Goal: Find specific page/section: Find specific page/section

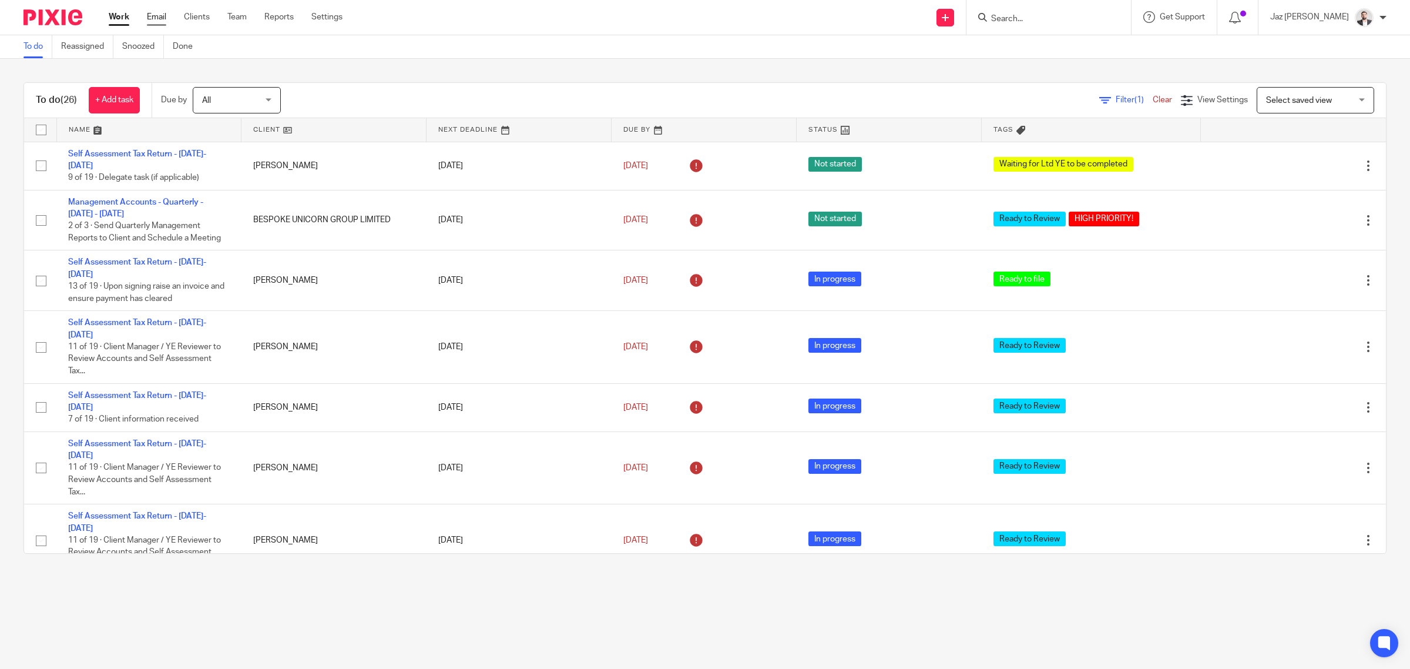
click at [159, 15] on link "Email" at bounding box center [156, 17] width 19 height 12
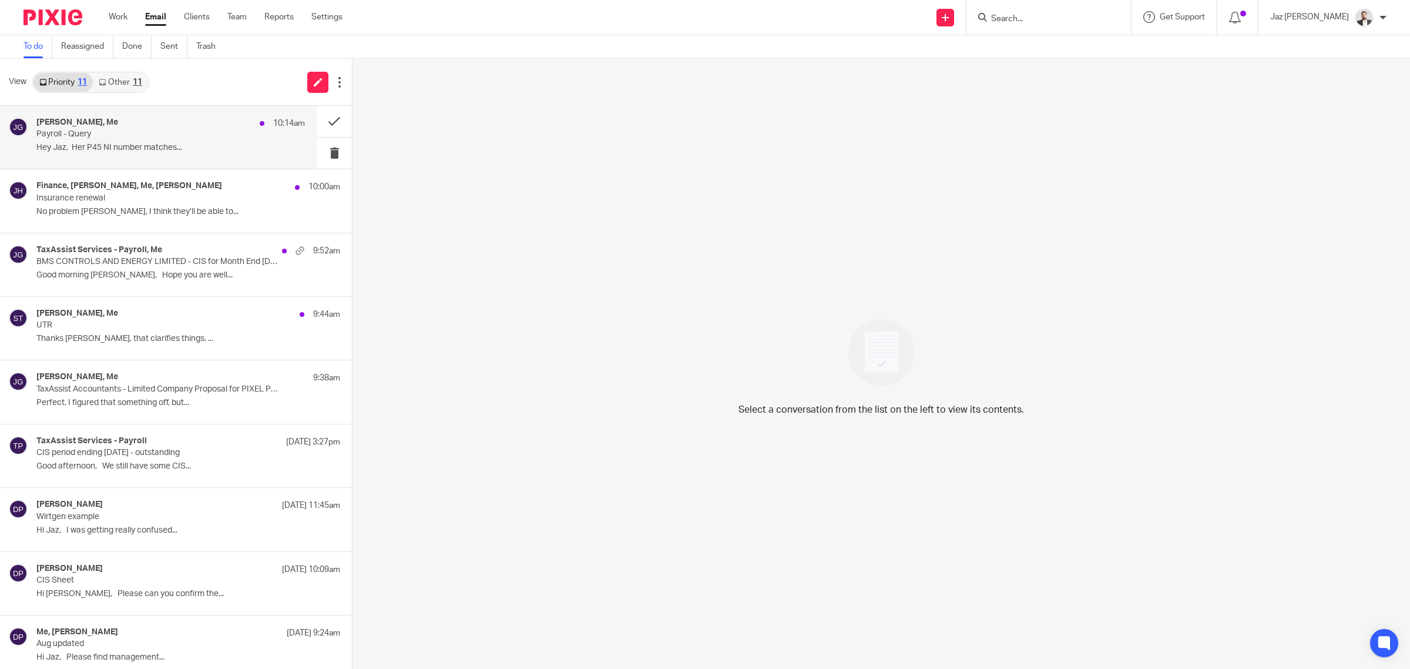
click at [188, 137] on p "Payroll - Query" at bounding box center [143, 134] width 215 height 10
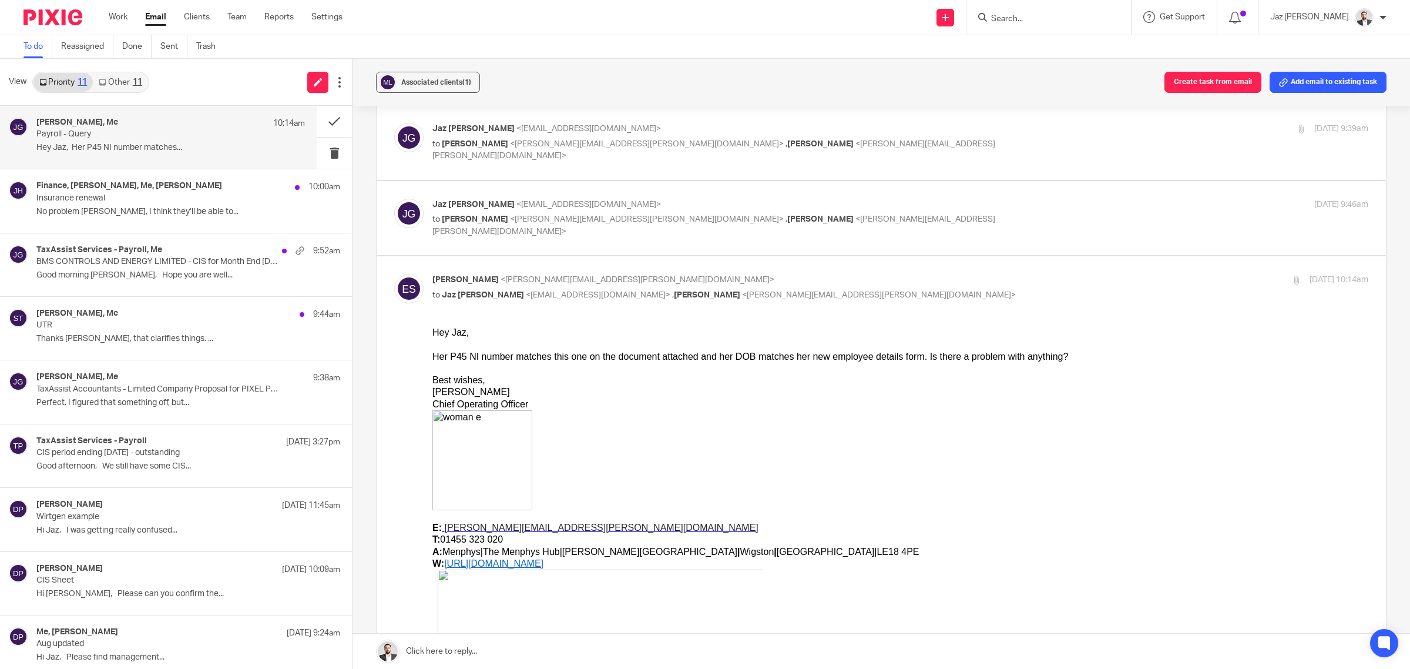
scroll to position [46, 0]
click at [148, 190] on h4 "Finance, Lee Pegg, Me, Jake Hewitt" at bounding box center [129, 186] width 186 height 10
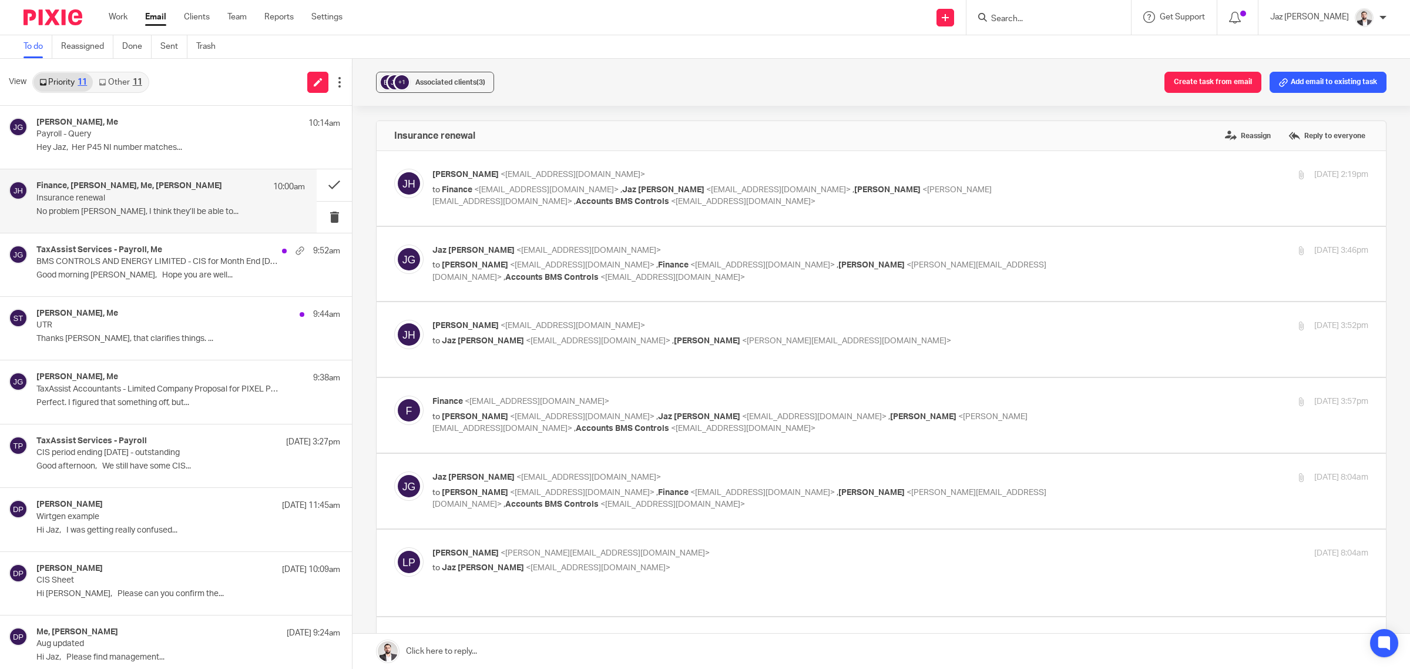
scroll to position [0, 0]
click at [189, 247] on div "TaxAssist Services - Payroll, Me 9:52am" at bounding box center [170, 251] width 268 height 12
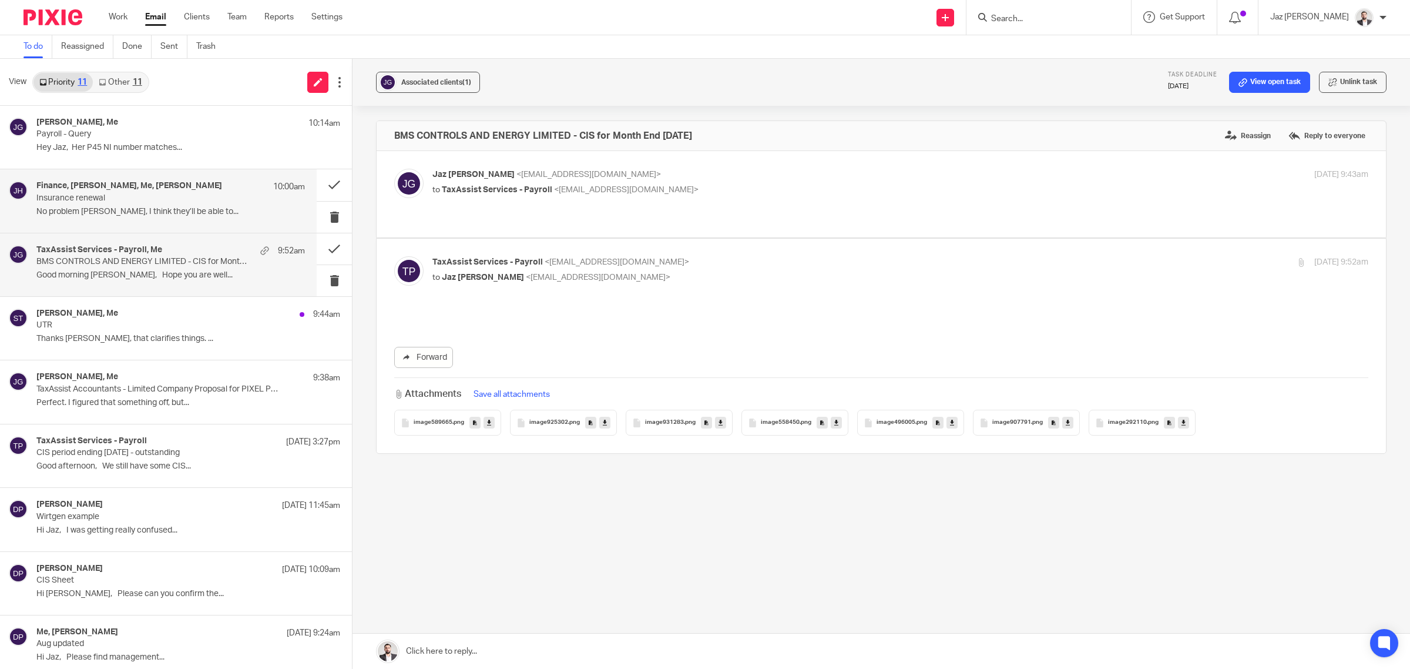
click at [185, 204] on div "Finance, Lee Pegg, Me, Jake Hewitt 10:00am Insurance renewal No problem Jaz, I …" at bounding box center [170, 200] width 268 height 39
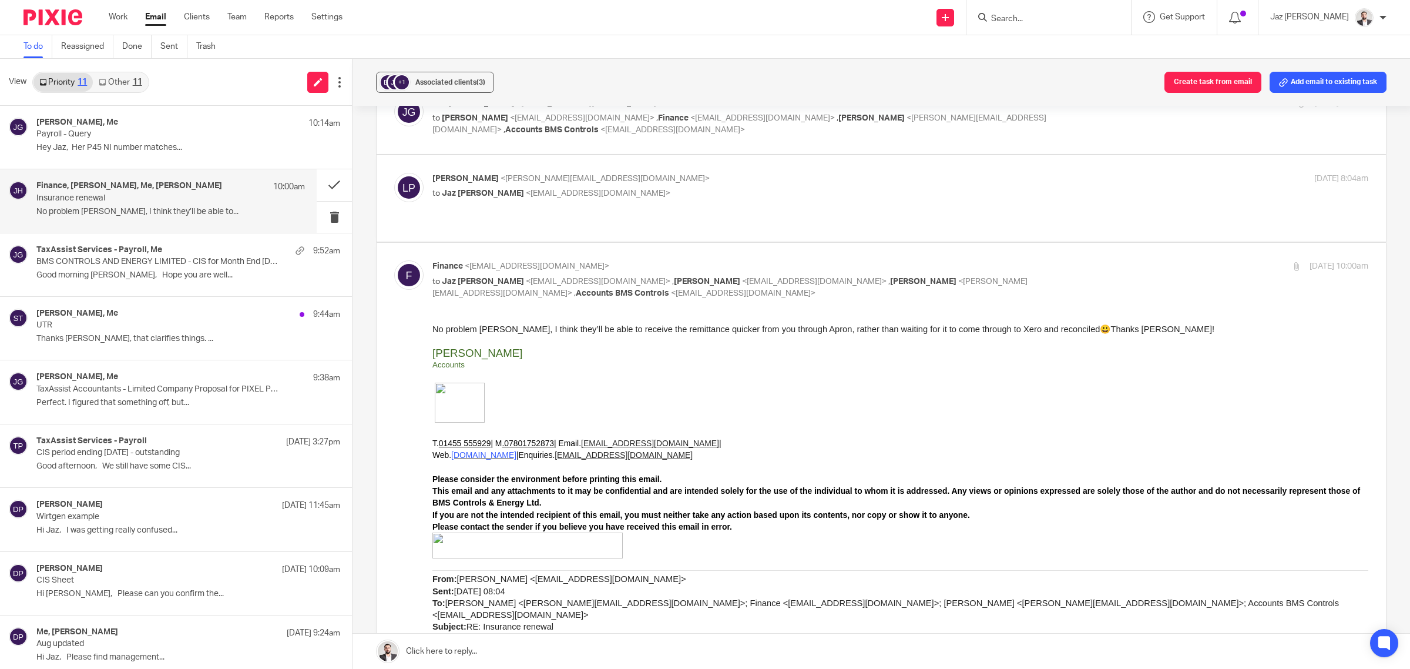
scroll to position [375, 0]
click at [122, 318] on div "Simon Taylor, Me 9:44am" at bounding box center [170, 314] width 268 height 12
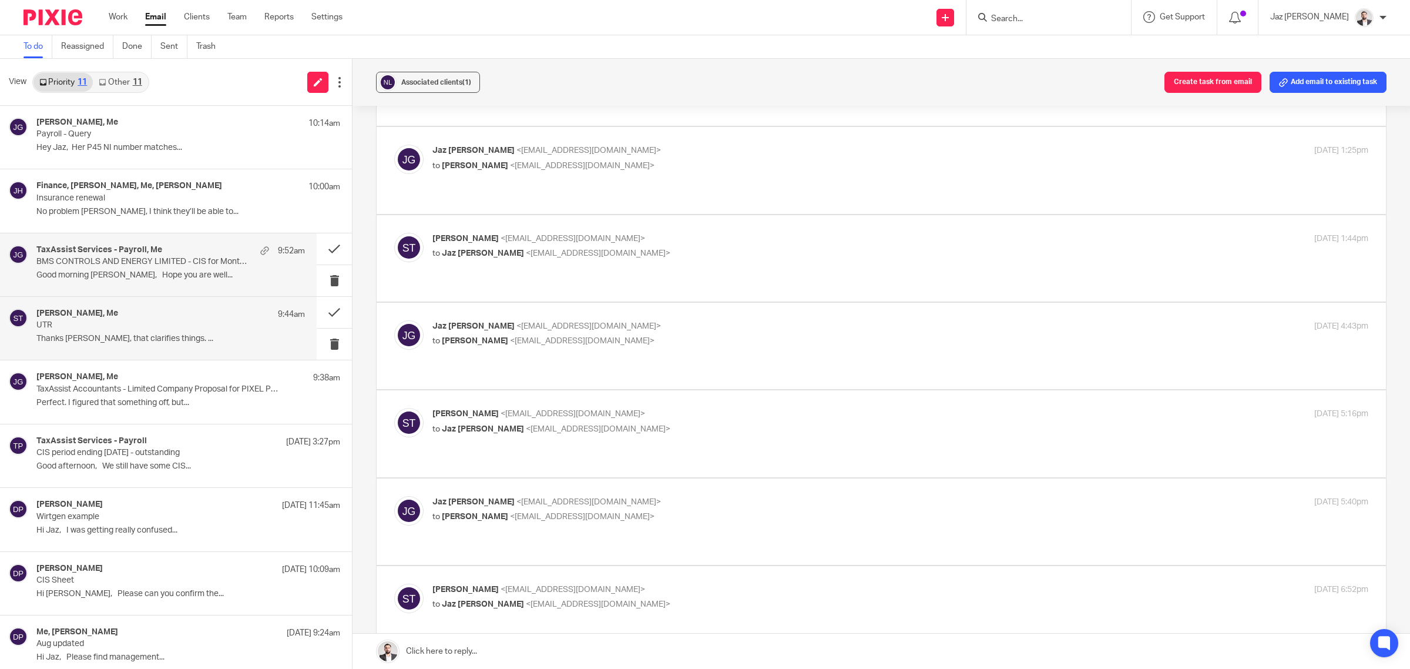
scroll to position [0, 0]
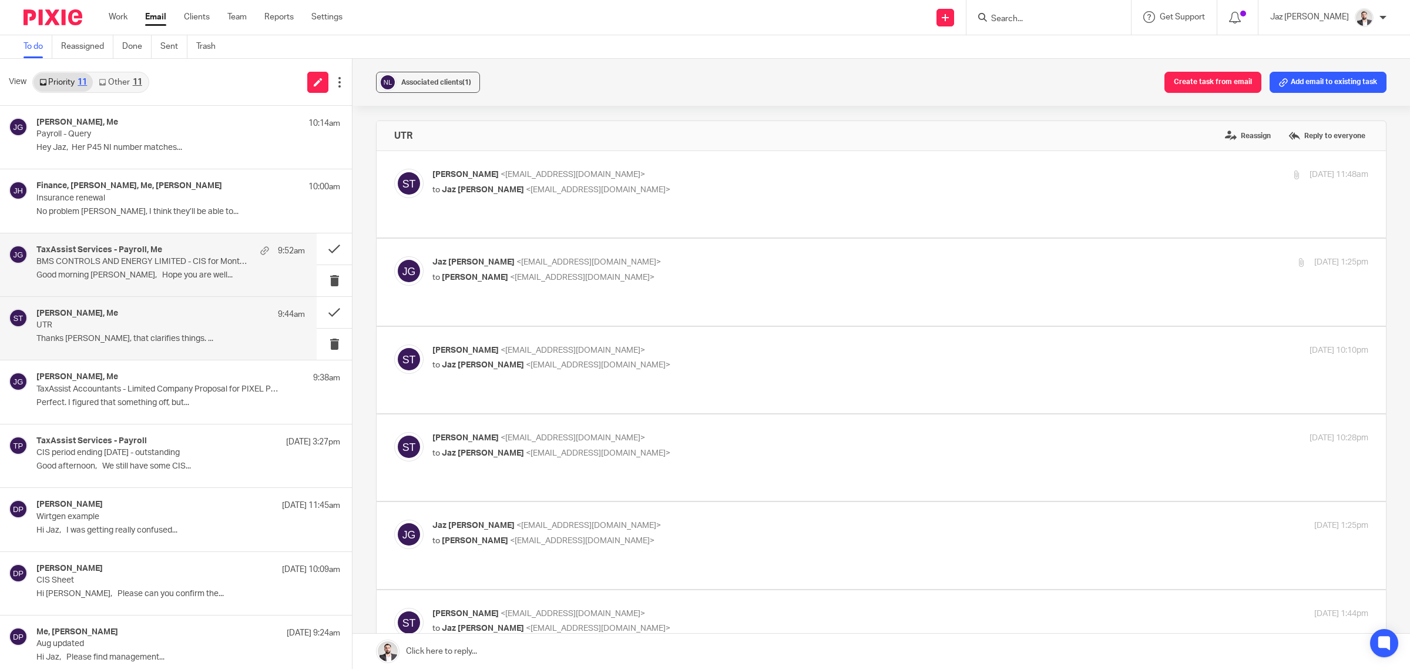
click at [123, 281] on div "TaxAssist Services - Payroll, Me 9:52am BMS CONTROLS AND ENERGY LIMITED - CIS f…" at bounding box center [170, 264] width 268 height 39
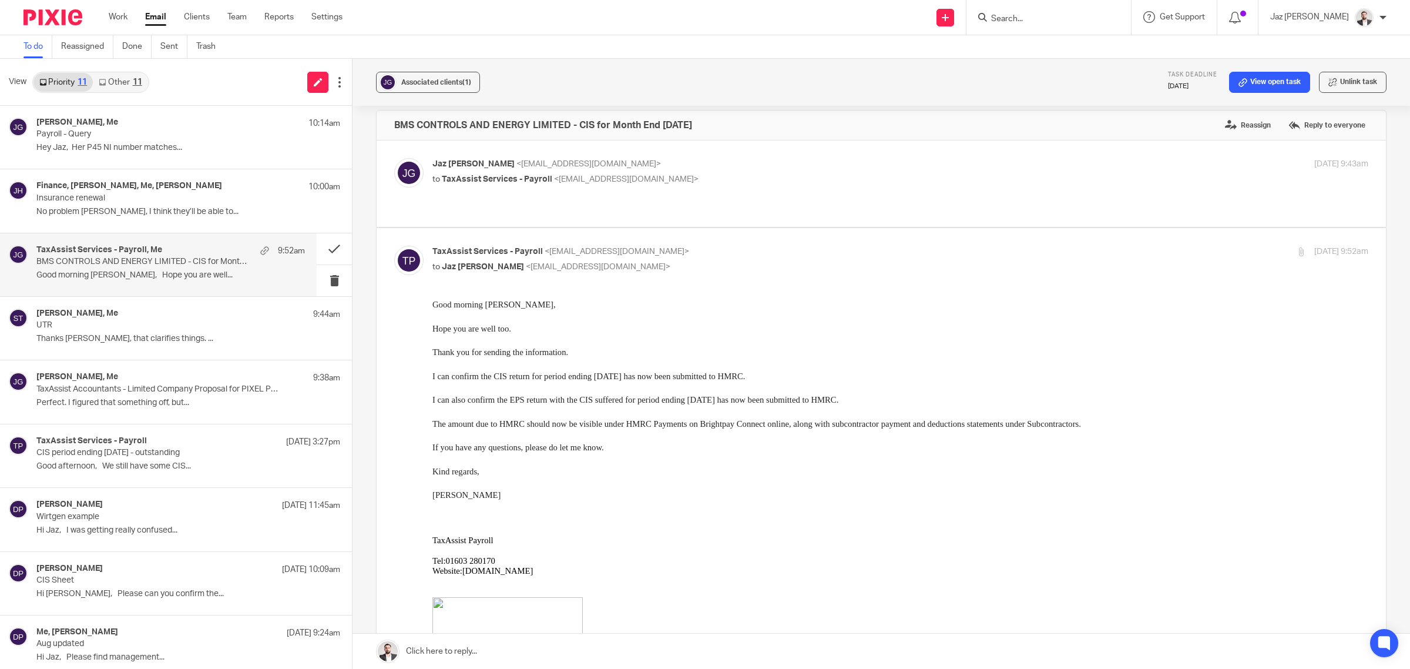
scroll to position [12, 0]
click at [165, 216] on p "No problem Jaz, I think they’ll be able to..." at bounding box center [170, 212] width 268 height 10
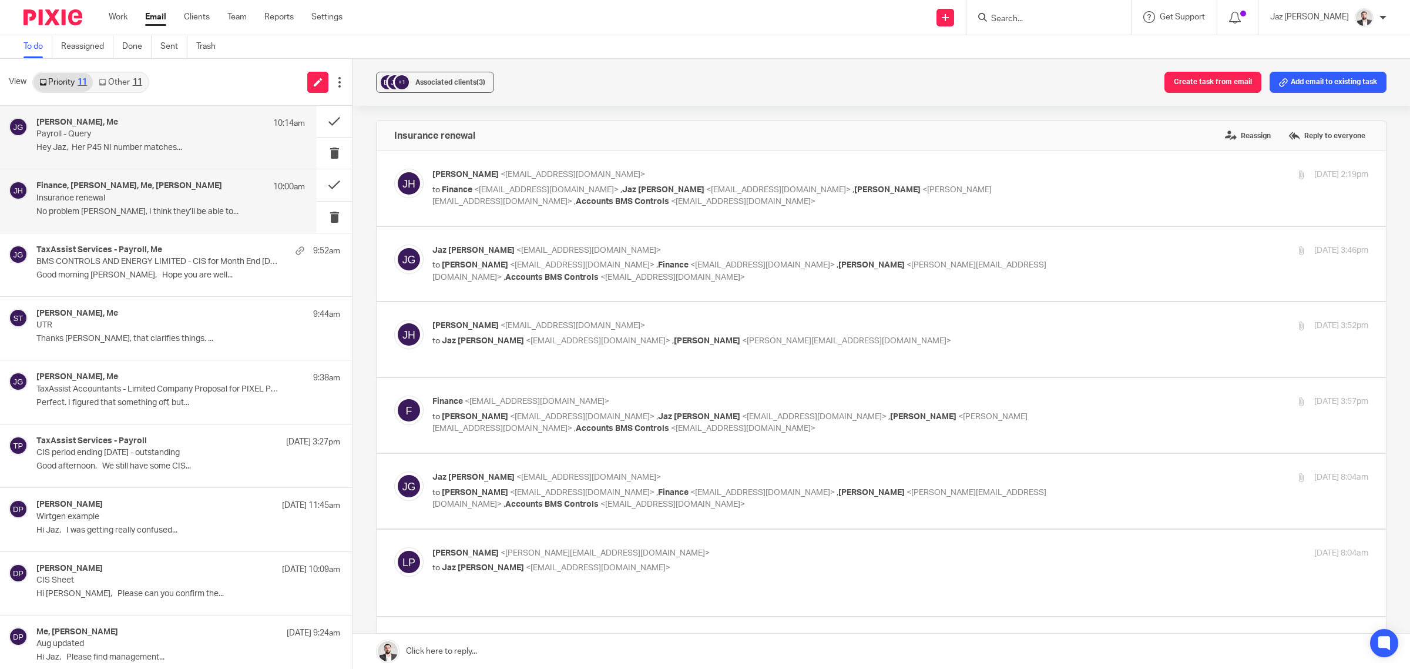
scroll to position [0, 0]
click at [162, 150] on p "Hey Jaz, Her P45 NI number matches..." at bounding box center [170, 148] width 268 height 10
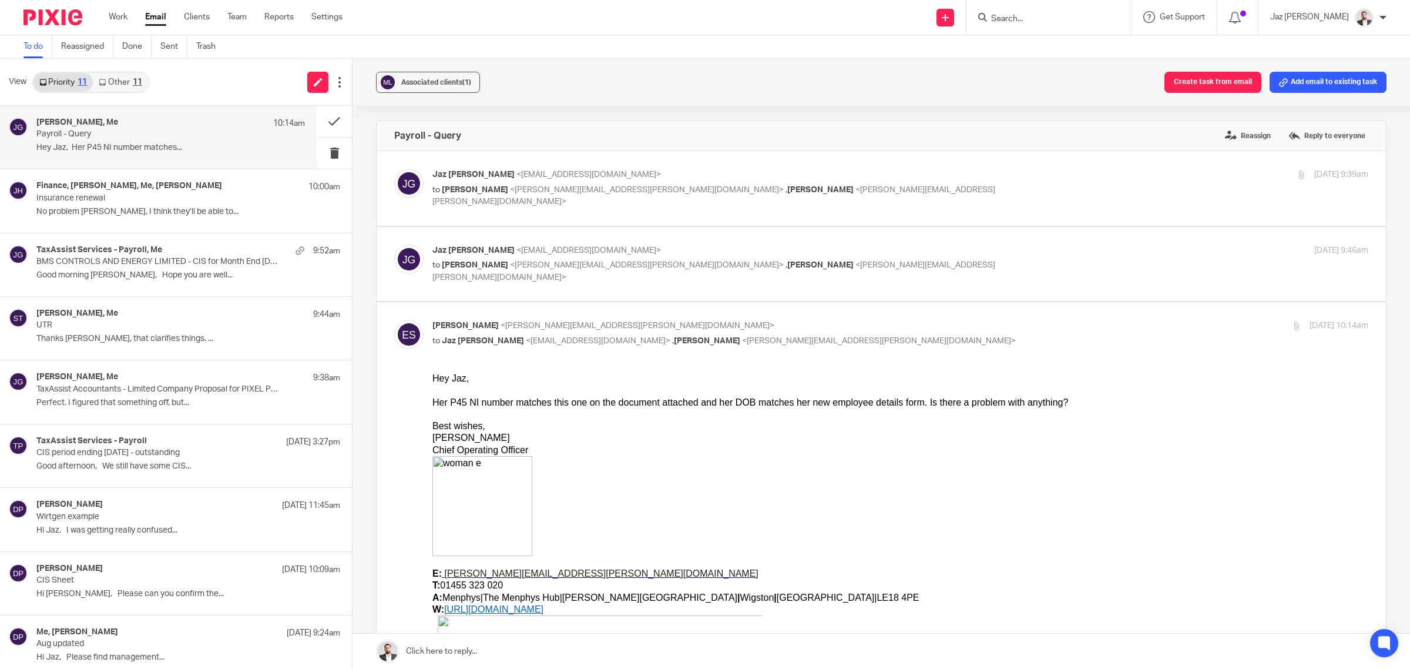
click at [122, 85] on link "Other 11" at bounding box center [120, 82] width 55 height 19
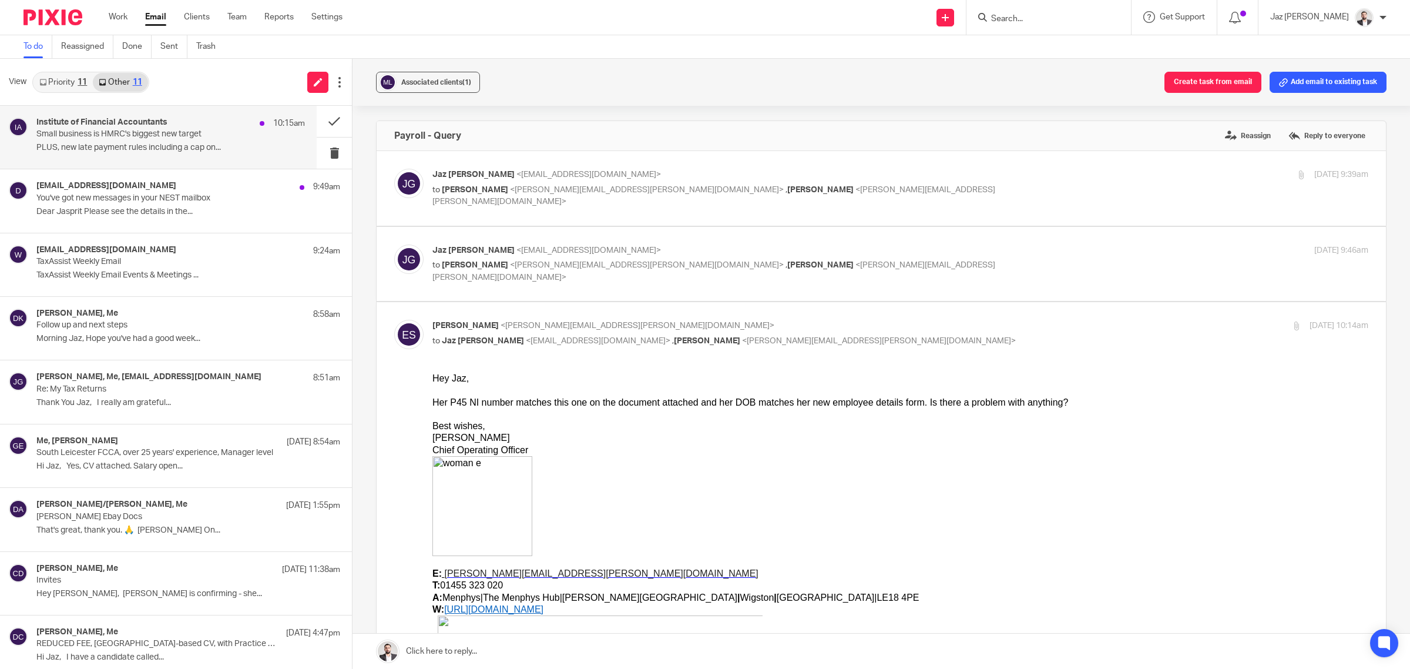
click at [163, 133] on p "Small business is HMRC's biggest new target" at bounding box center [143, 134] width 215 height 10
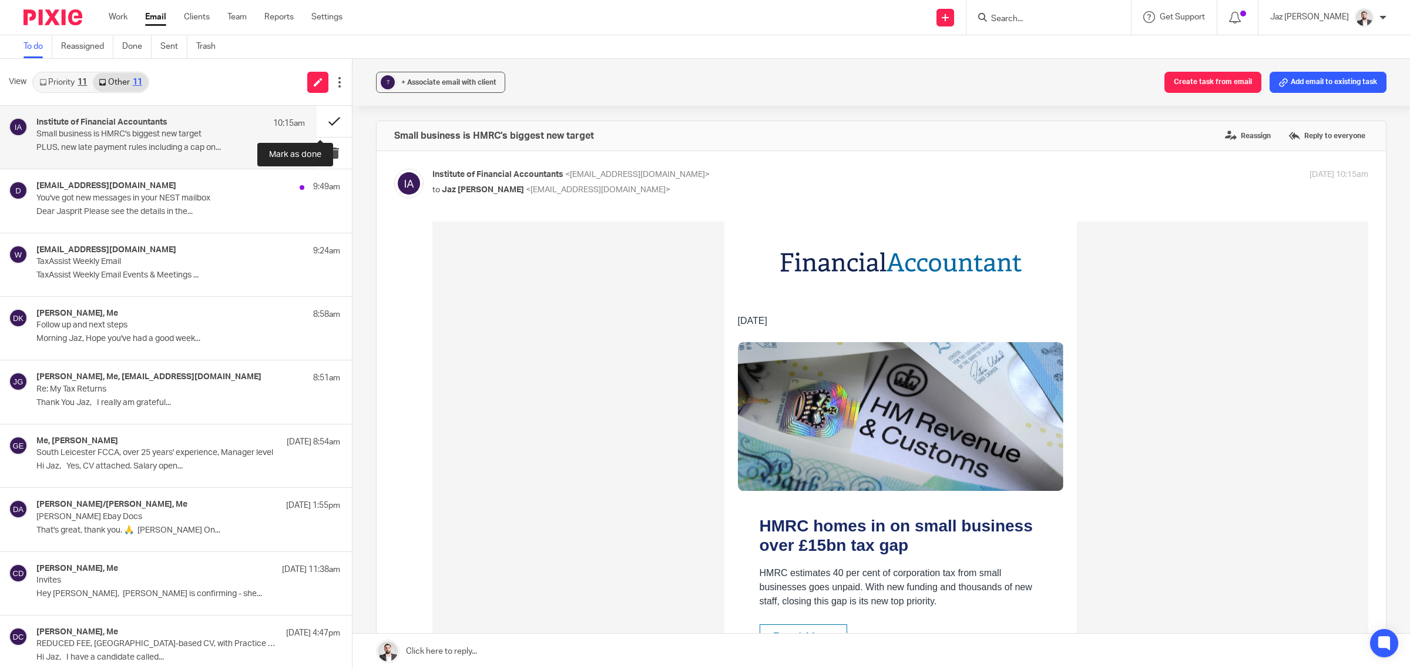
click at [317, 117] on button at bounding box center [334, 121] width 35 height 31
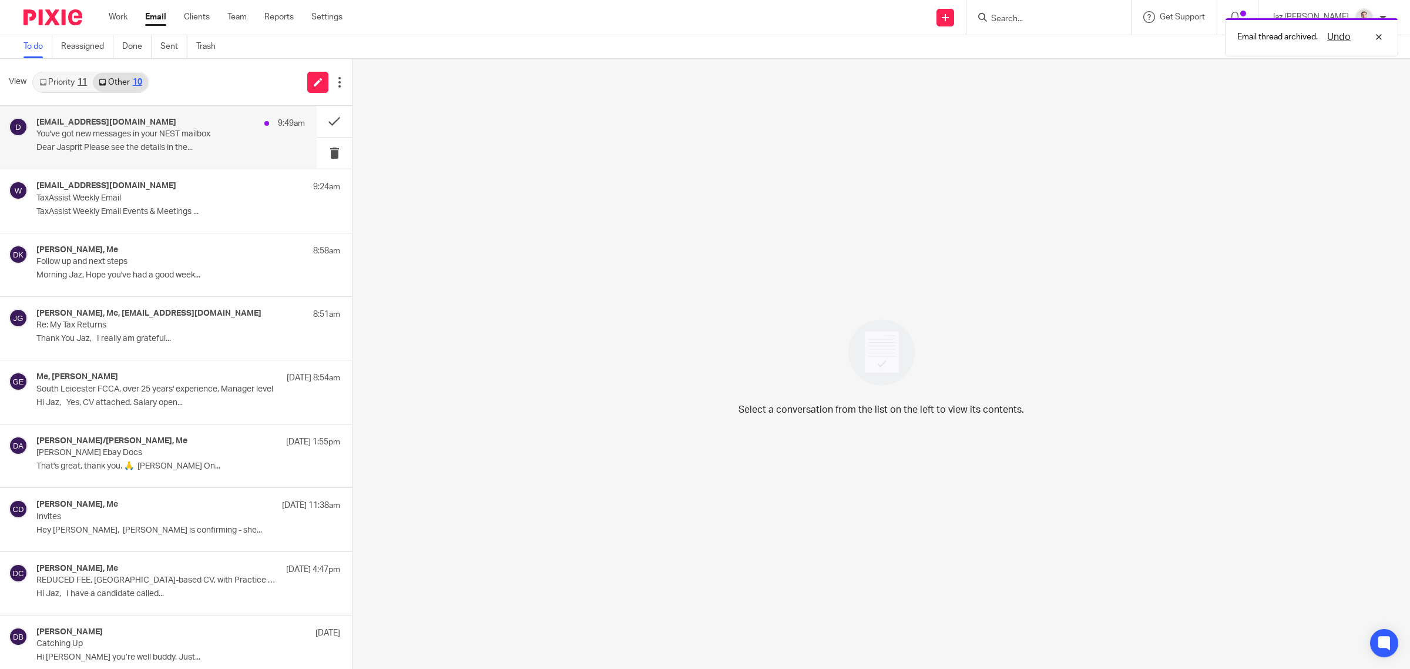
click at [237, 130] on p "You've got new messages in your NEST mailbox" at bounding box center [143, 134] width 215 height 10
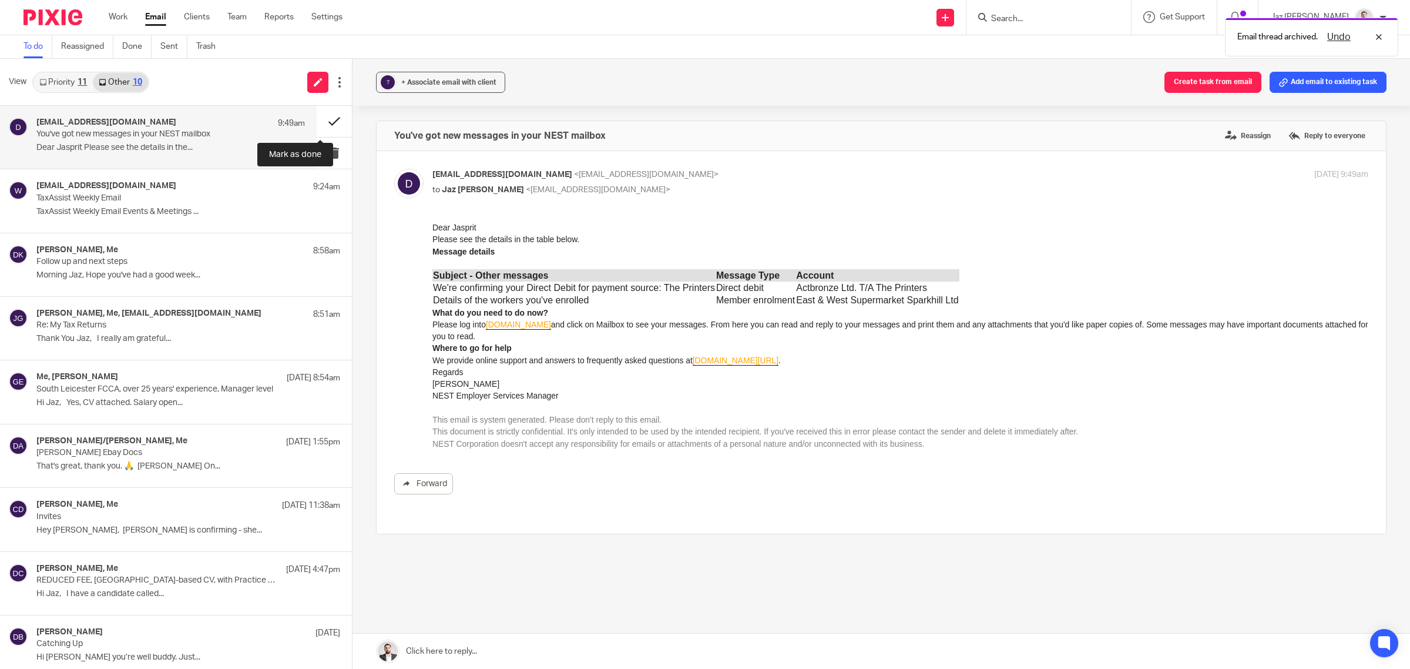
click at [324, 120] on button at bounding box center [334, 121] width 35 height 31
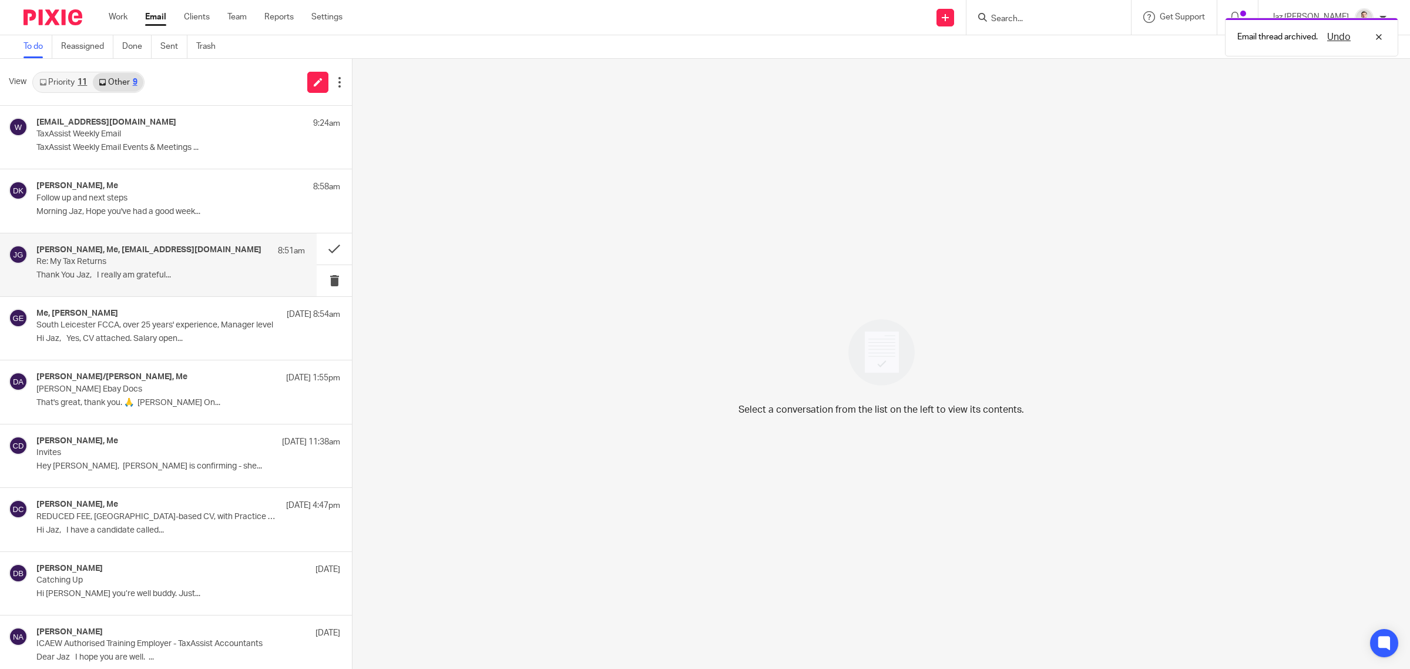
click at [151, 266] on p "Re: My Tax Returns" at bounding box center [143, 262] width 215 height 10
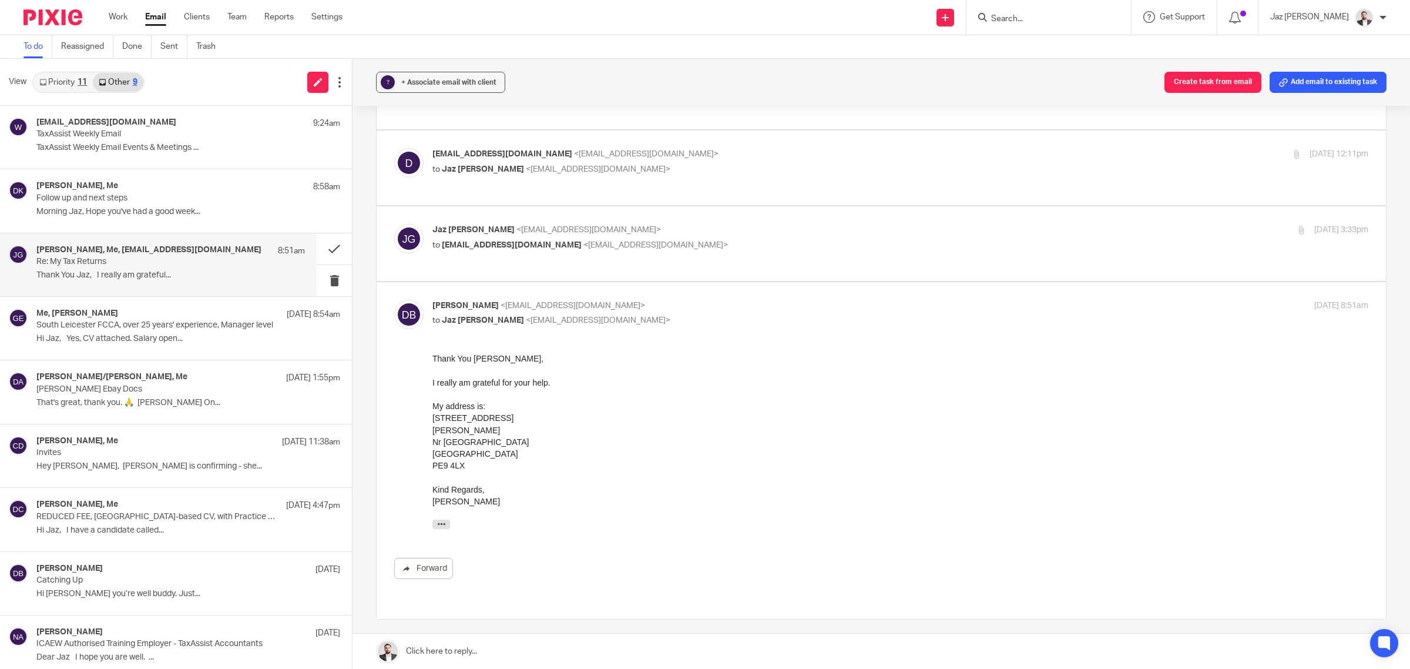
scroll to position [340, 0]
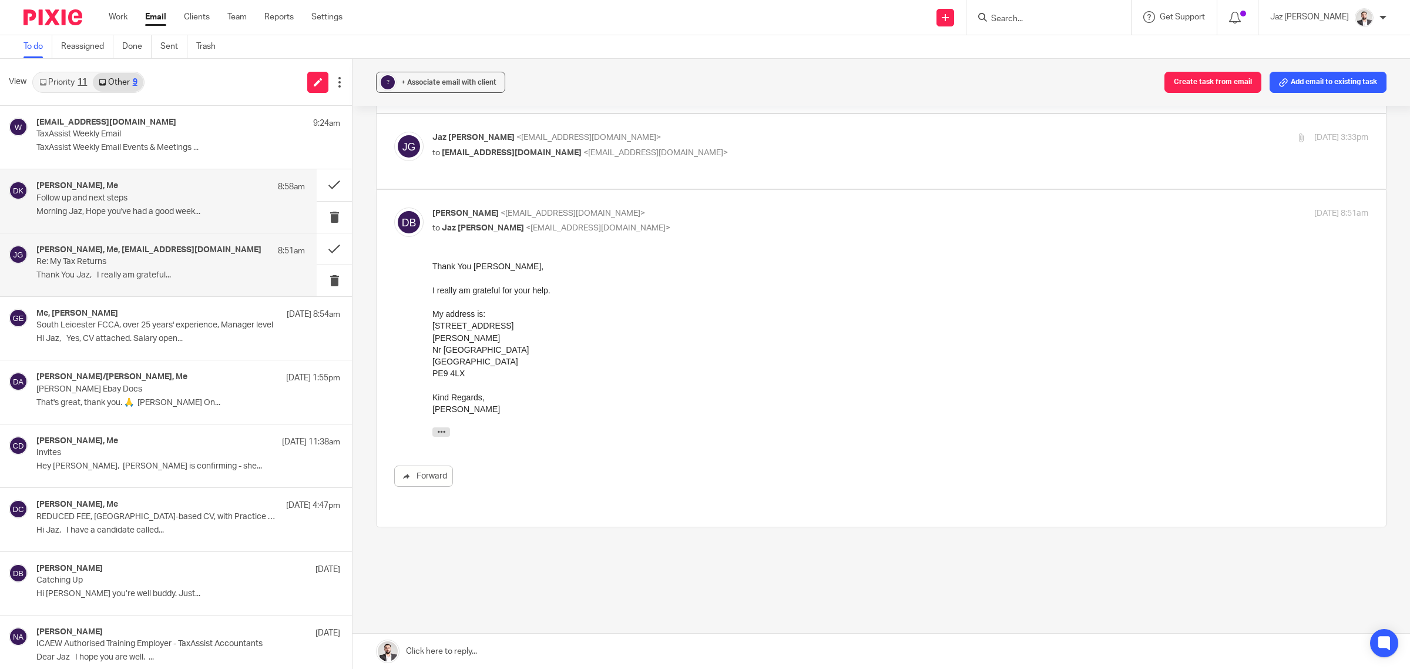
click at [137, 197] on p "Follow up and next steps" at bounding box center [143, 198] width 215 height 10
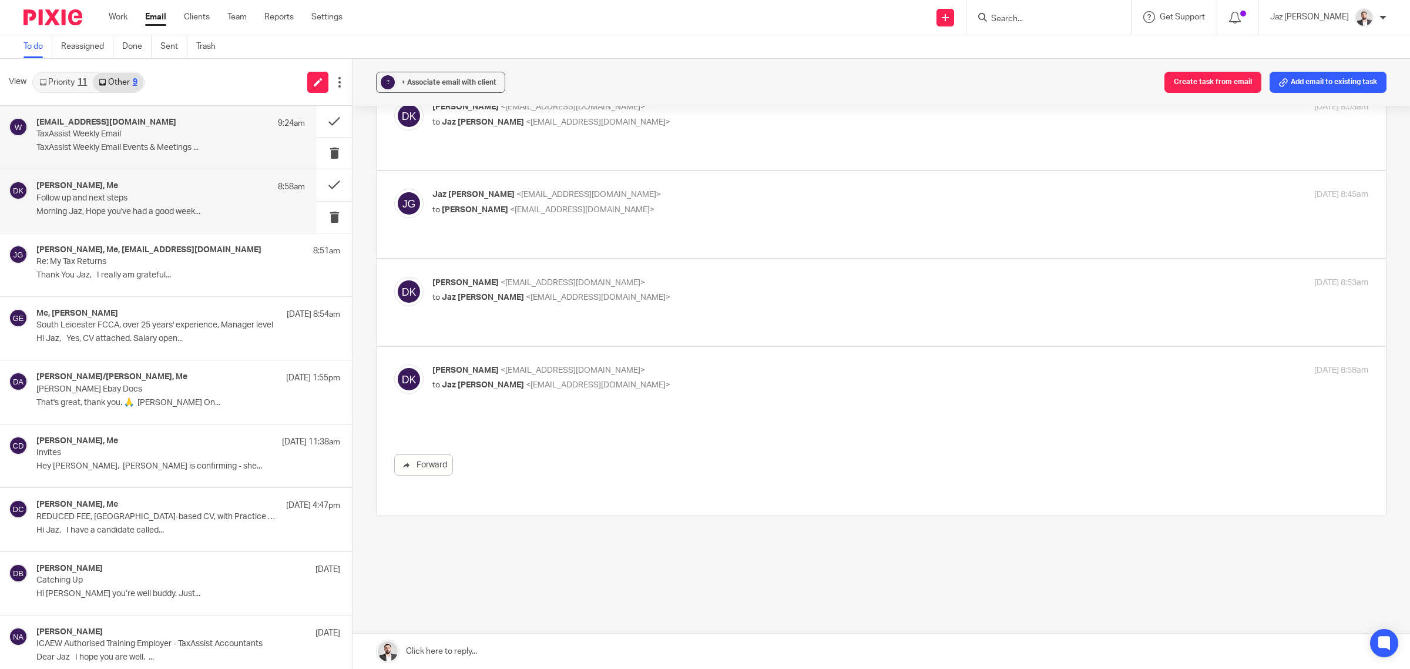
scroll to position [0, 0]
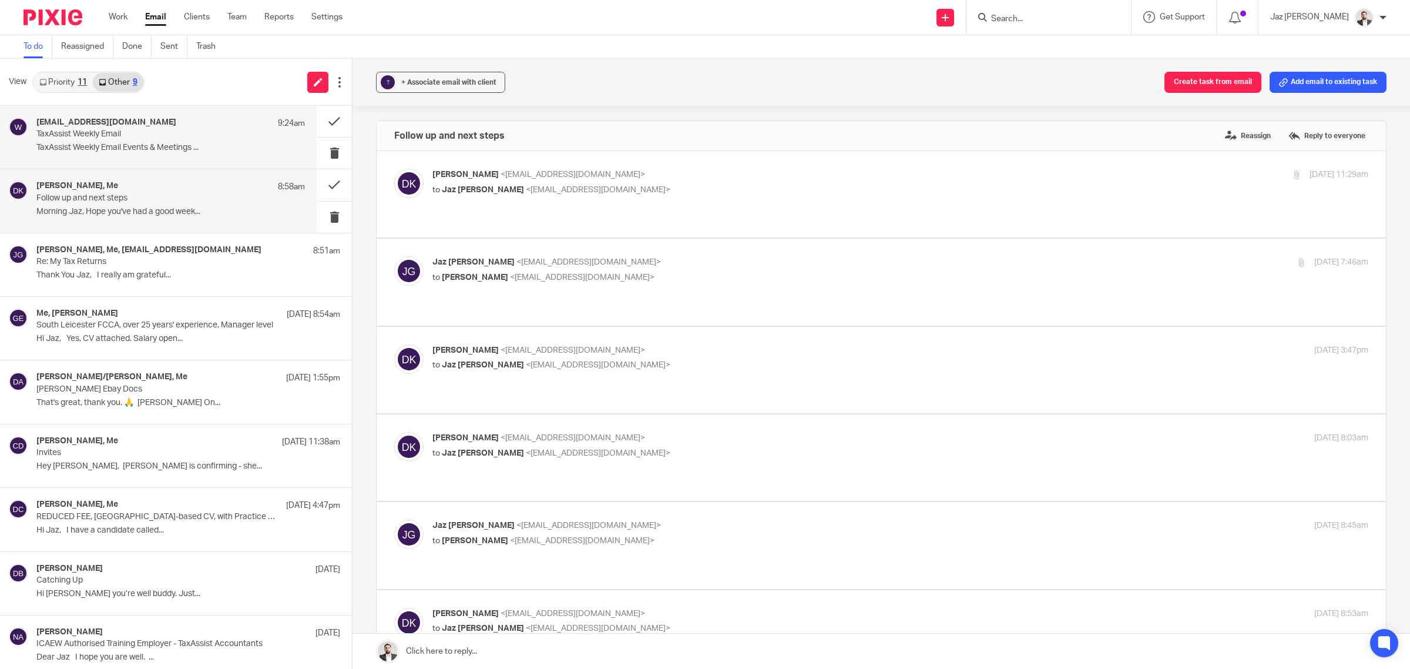
click at [131, 133] on p "TaxAssist Weekly Email" at bounding box center [143, 134] width 215 height 10
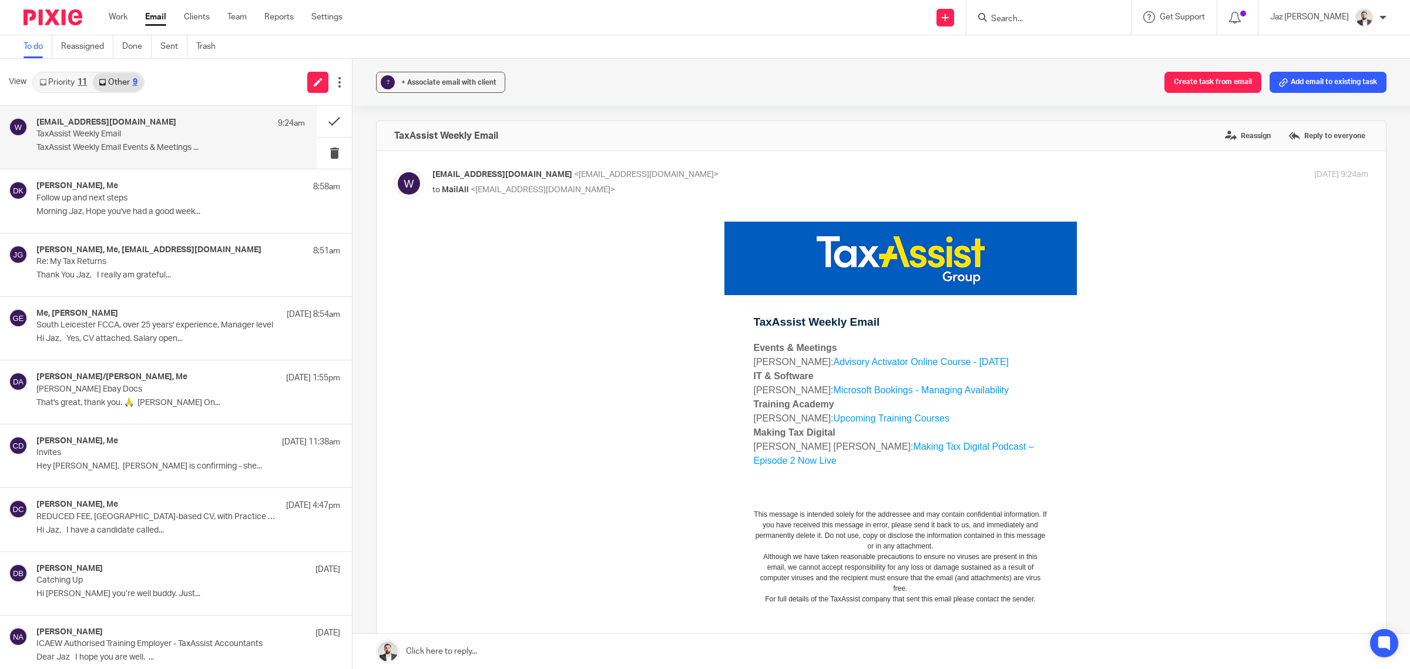
click at [89, 81] on link "Priority 11" at bounding box center [62, 82] width 59 height 19
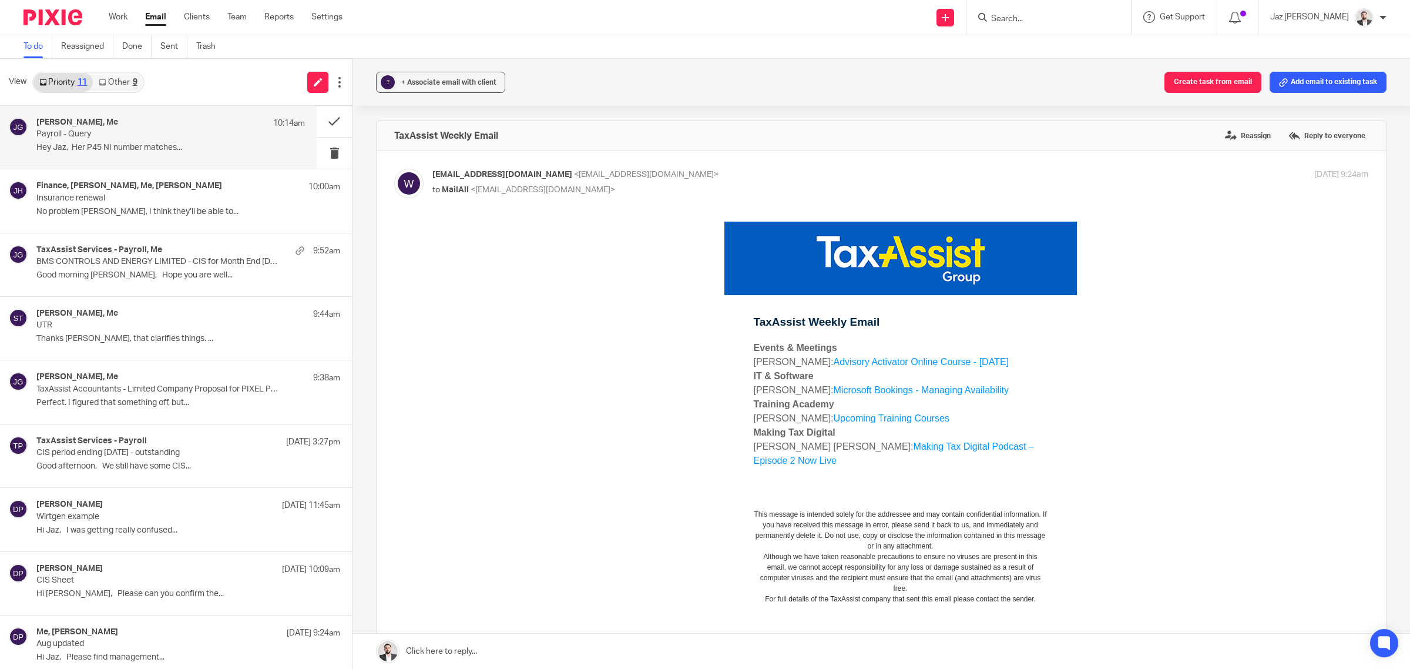
click at [122, 149] on p "Hey Jaz, Her P45 NI number matches..." at bounding box center [170, 148] width 268 height 10
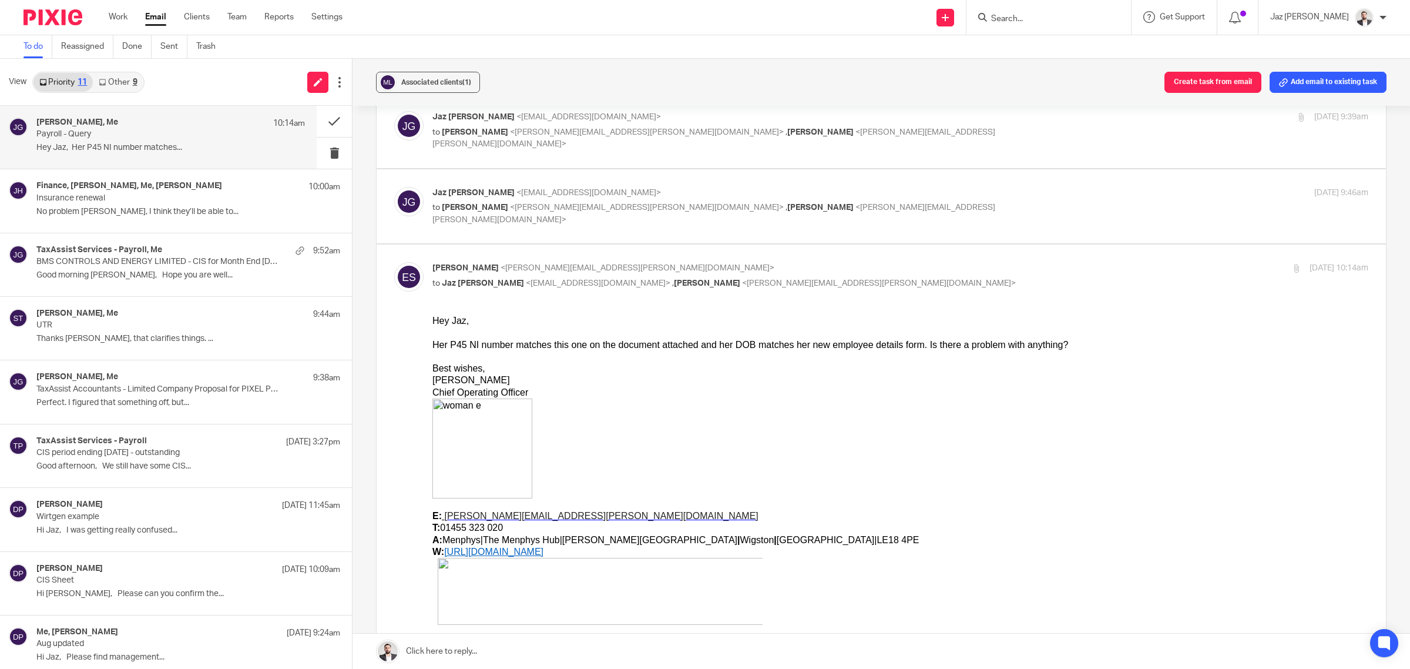
scroll to position [1, 0]
click at [142, 387] on p "TaxAssist Accountants - Limited Company Proposal for PIXEL PERFECT TREE LTD" at bounding box center [143, 389] width 215 height 10
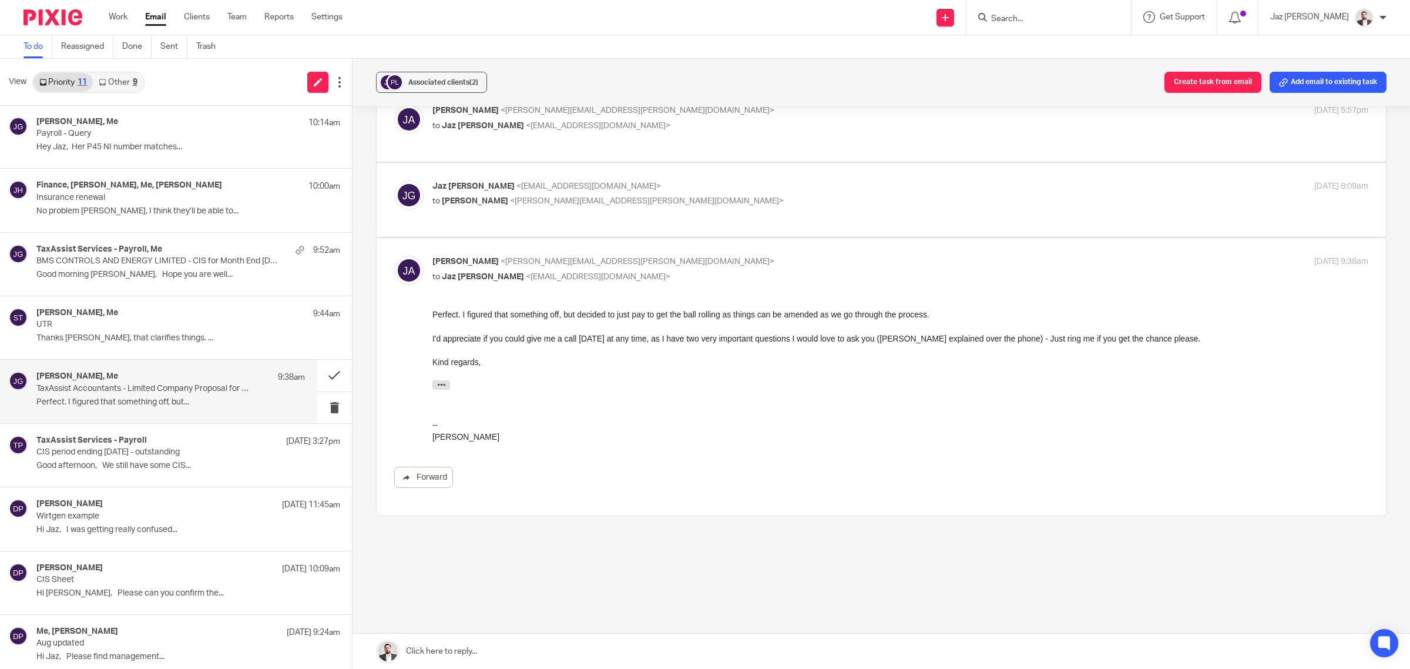
scroll to position [351, 0]
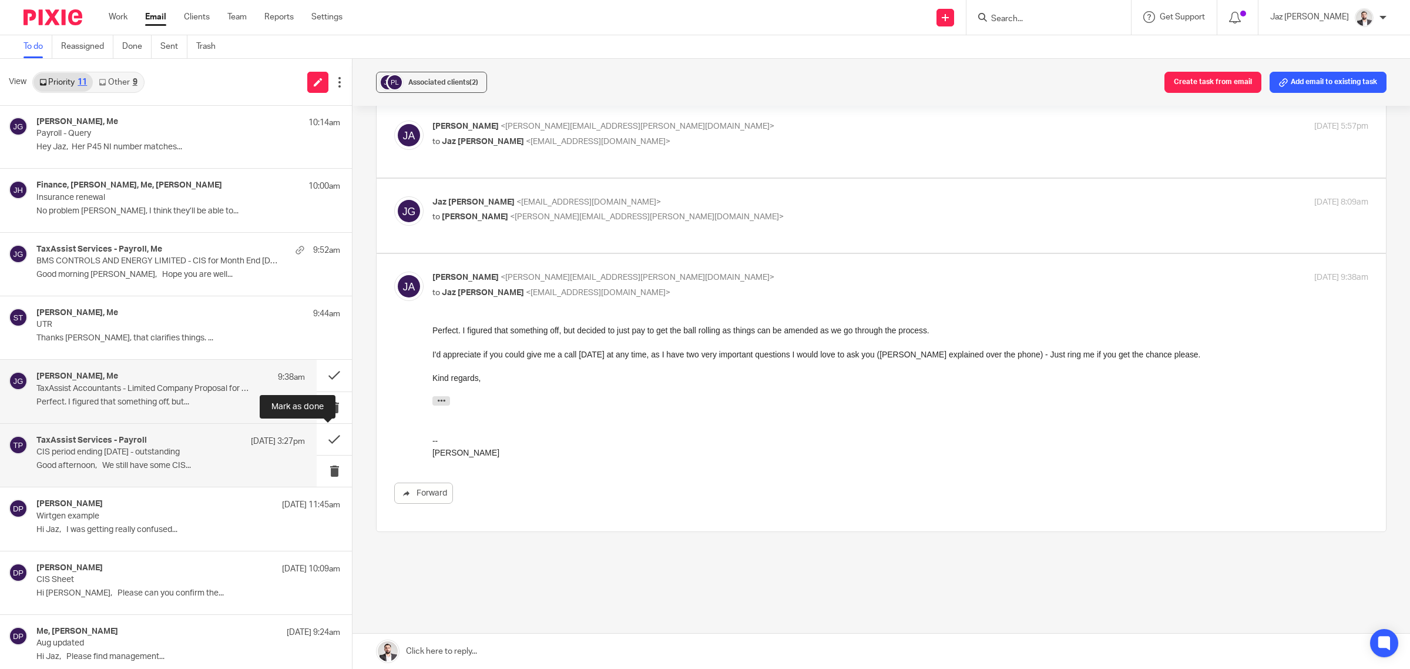
click at [169, 471] on p "Good afternoon, We still have some CIS..." at bounding box center [170, 466] width 268 height 10
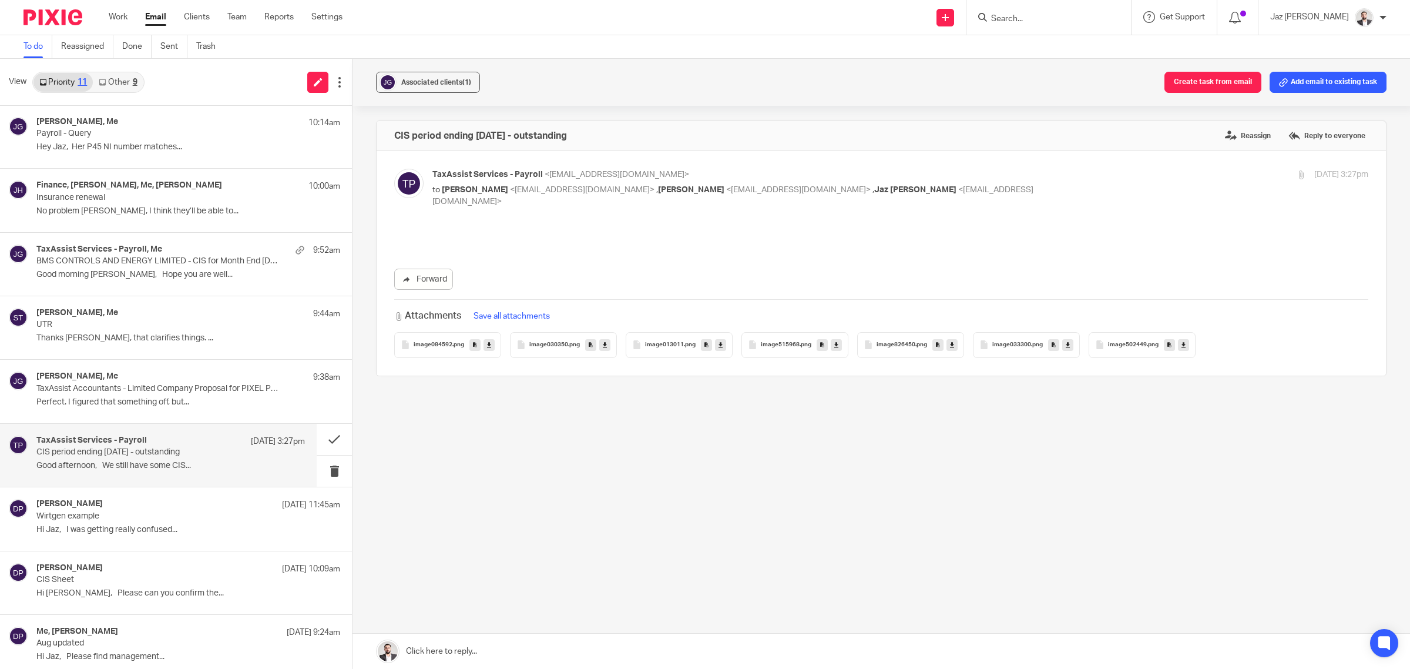
scroll to position [0, 0]
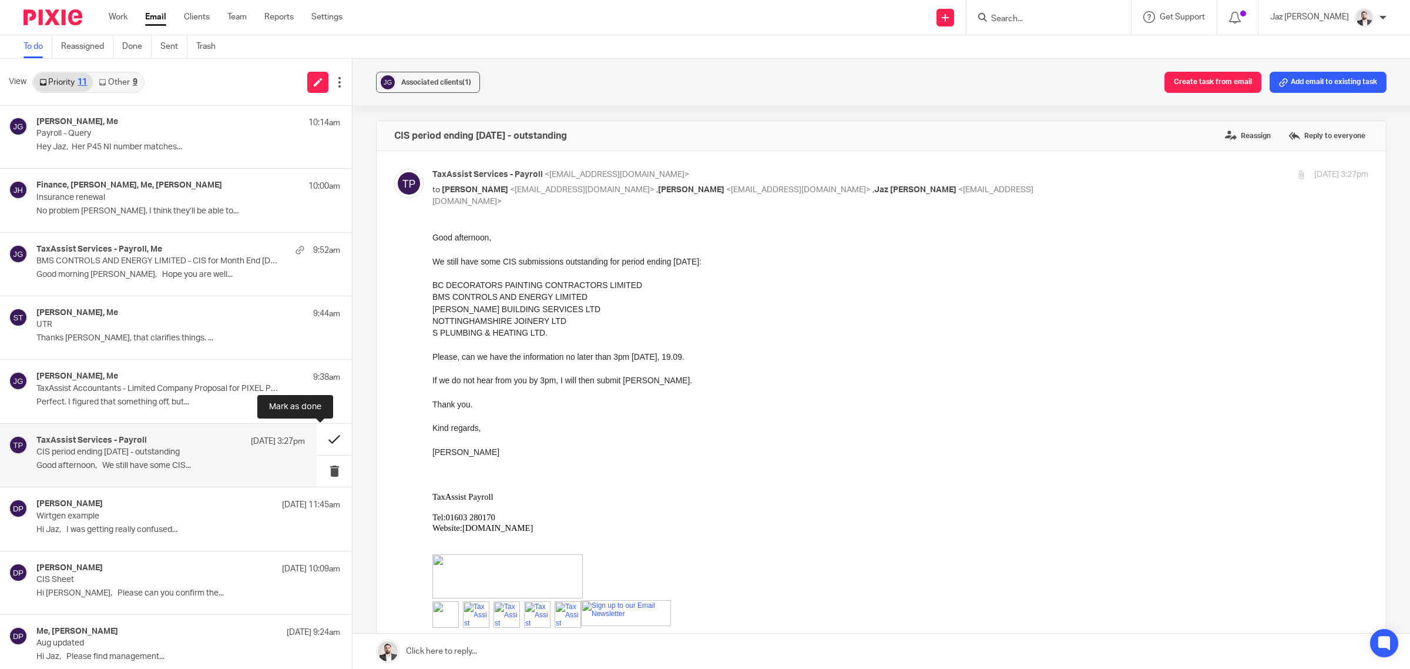
click at [326, 435] on button at bounding box center [334, 439] width 35 height 31
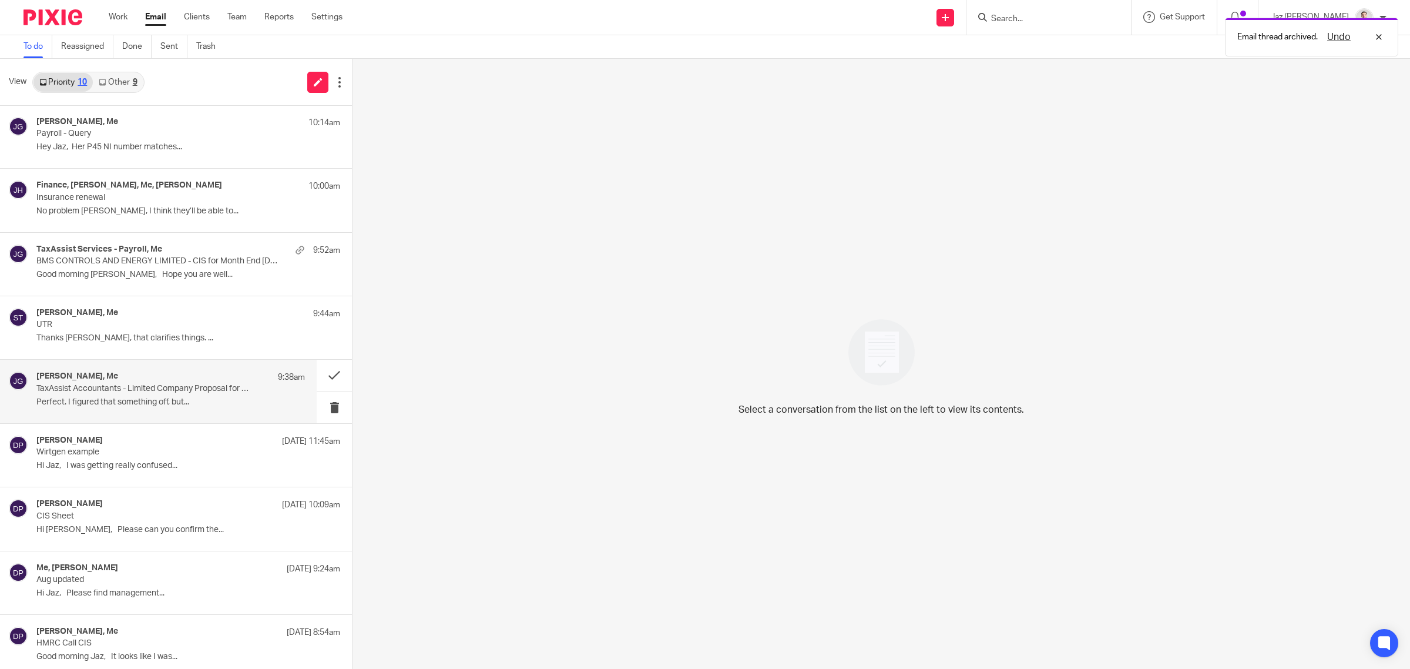
click at [225, 401] on p "Perfect. I figured that something off, but..." at bounding box center [170, 402] width 268 height 10
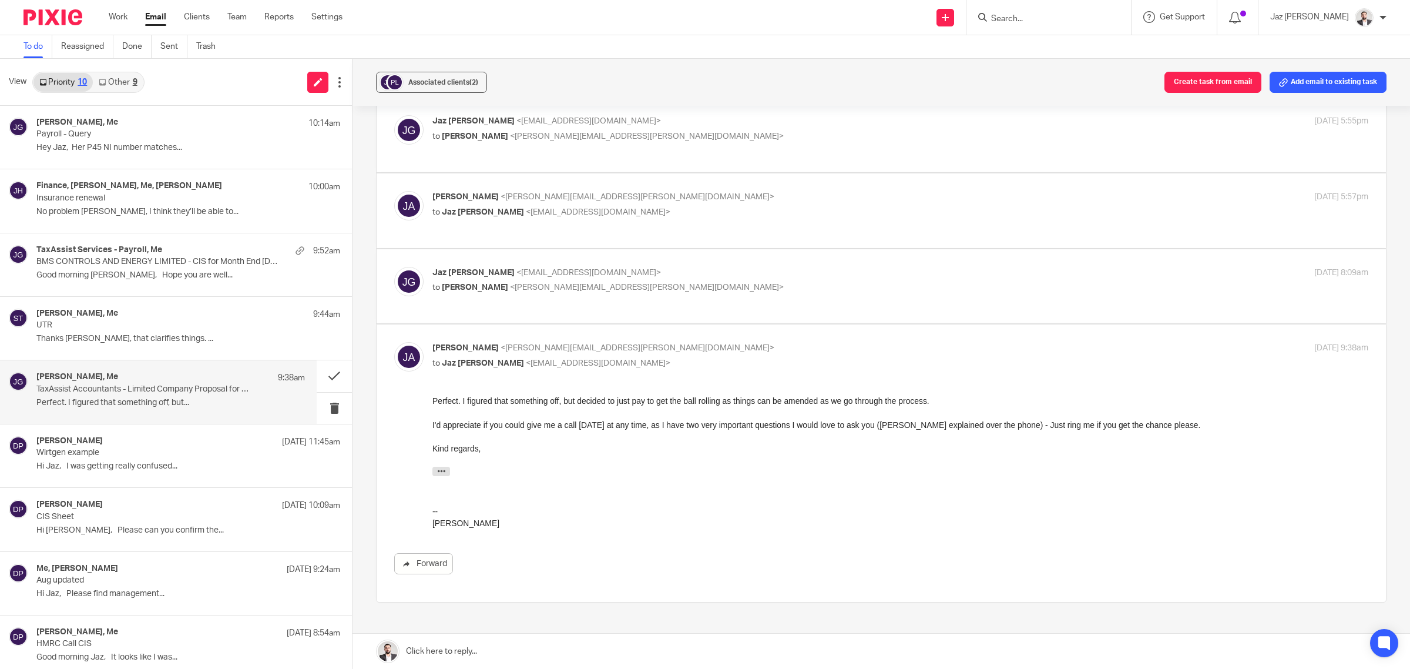
click at [1052, 14] on input "Search" at bounding box center [1043, 19] width 106 height 11
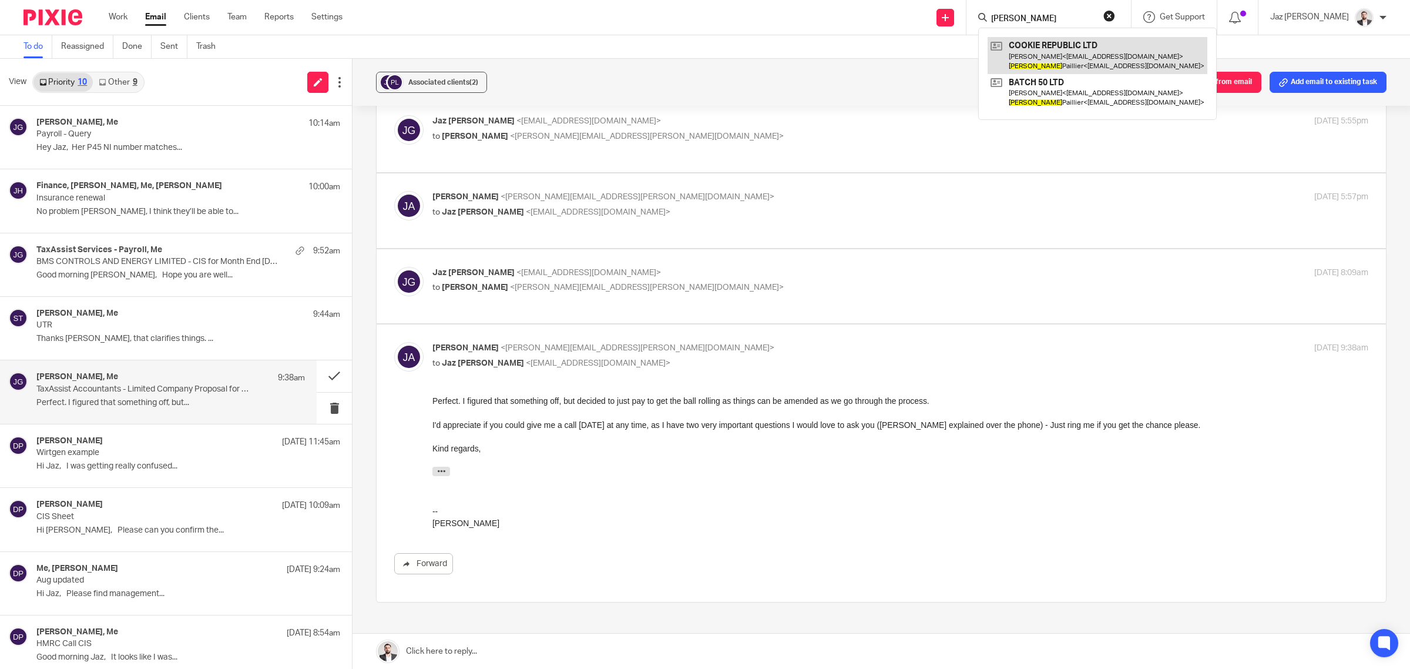
type input "ludwig"
click at [1085, 56] on link at bounding box center [1098, 55] width 220 height 36
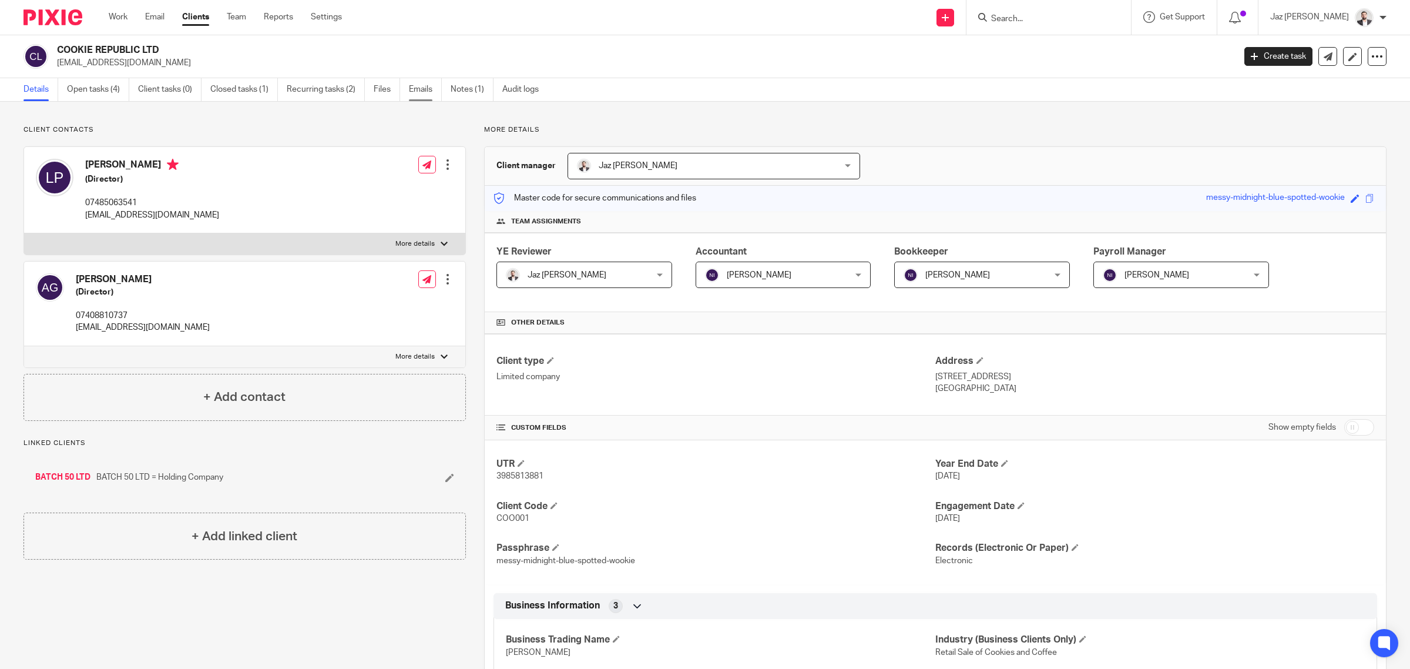
click at [417, 88] on link "Emails" at bounding box center [425, 89] width 33 height 23
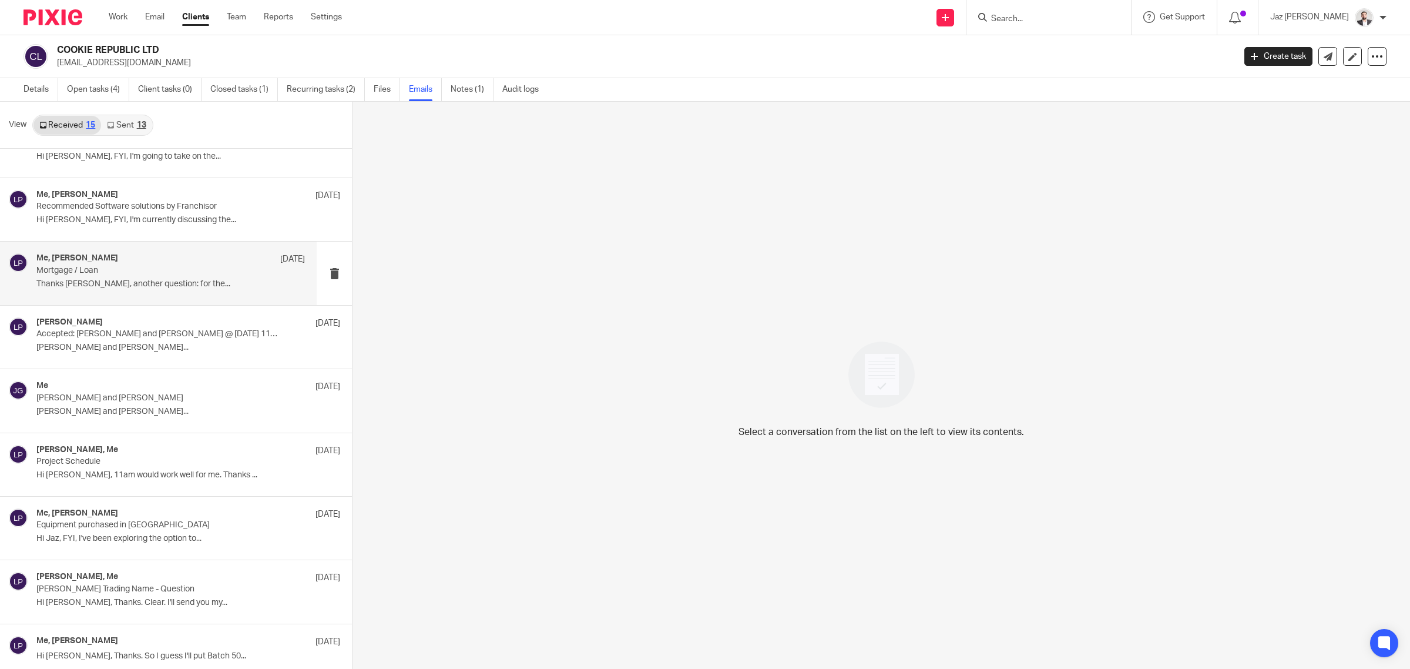
scroll to position [162, 0]
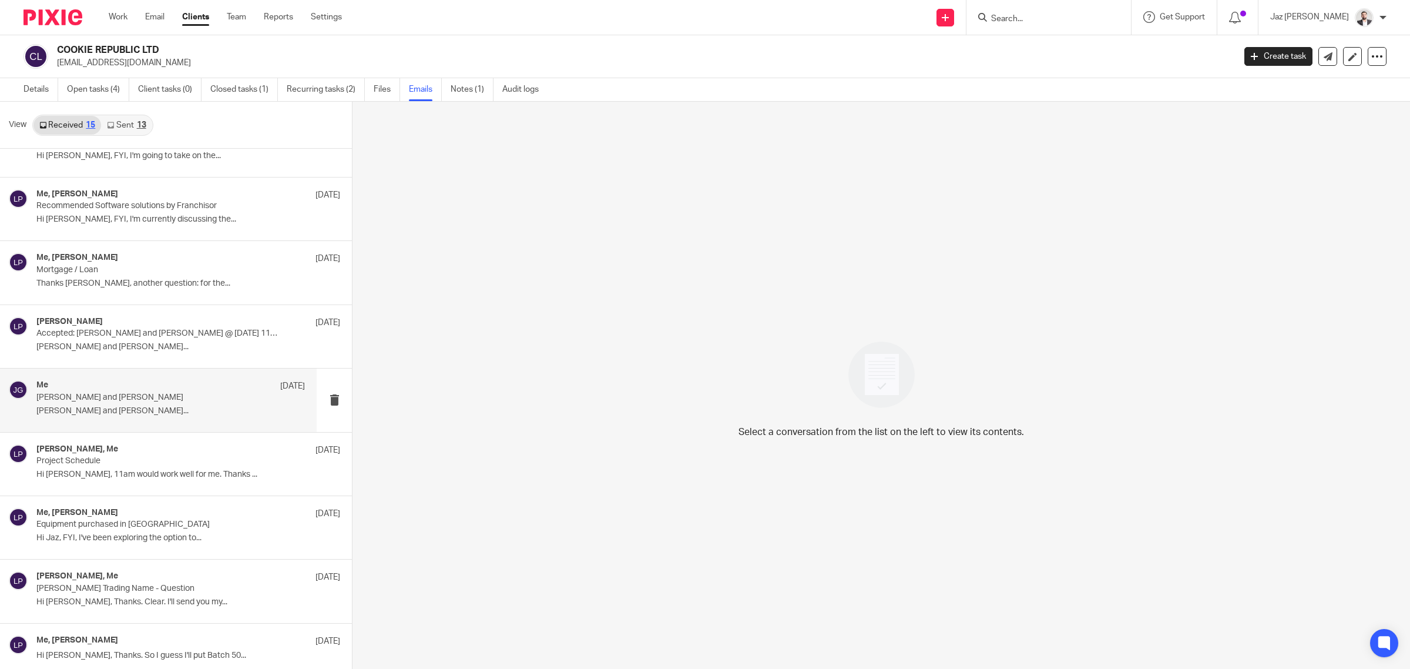
click at [180, 399] on p "Ludwig Paillier and Jaz Grewal" at bounding box center [143, 397] width 215 height 10
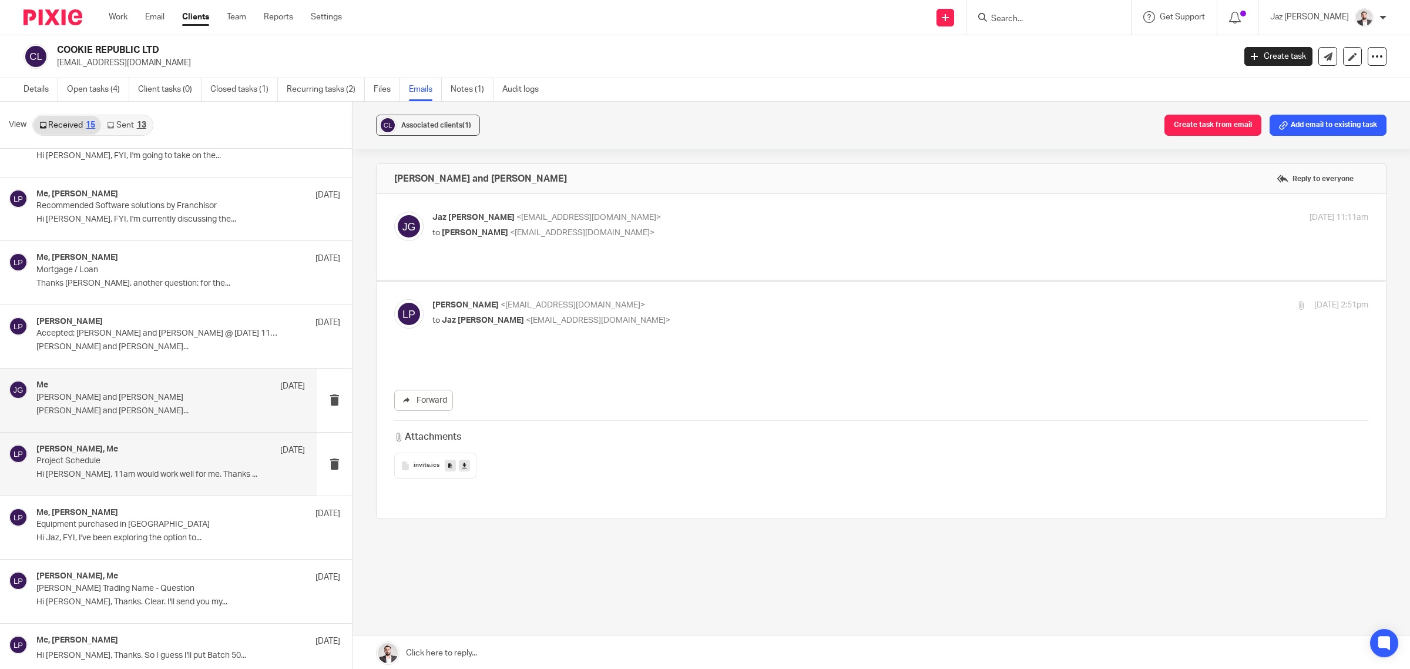
scroll to position [0, 0]
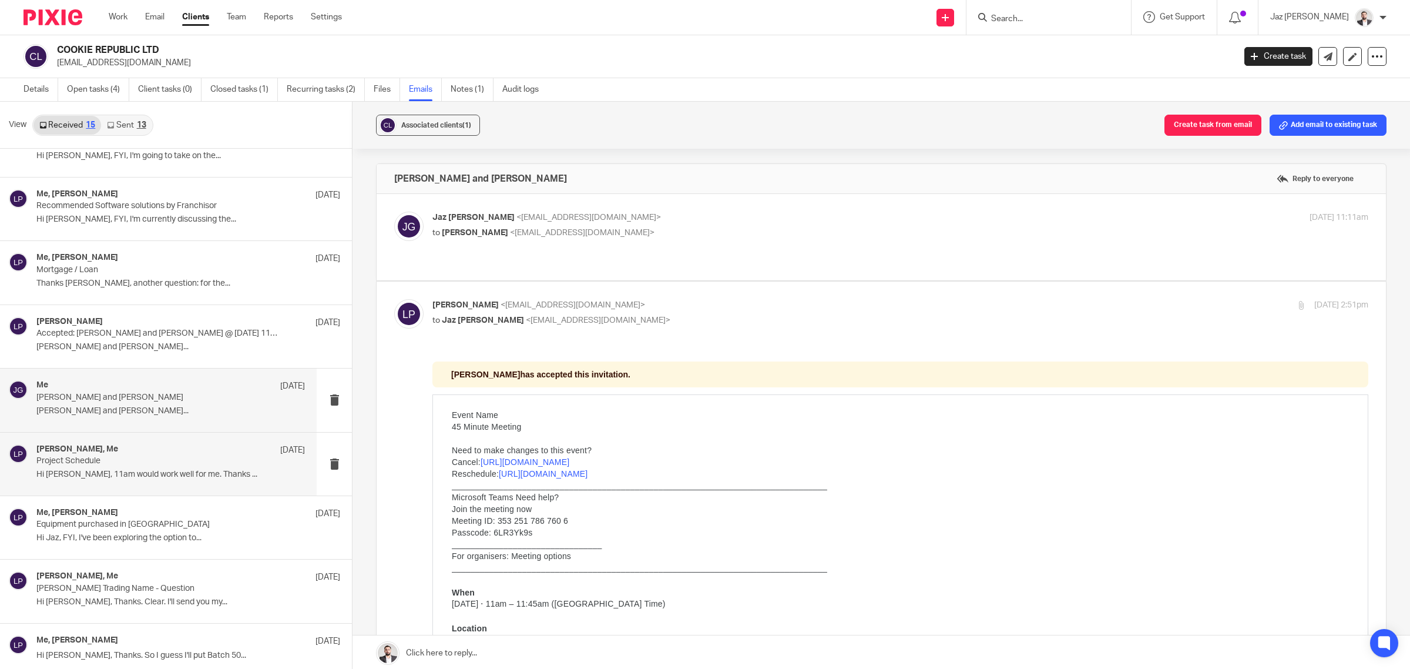
click at [179, 472] on p "Hi Jaz, 11am would work well for me. Thanks ..." at bounding box center [170, 474] width 268 height 10
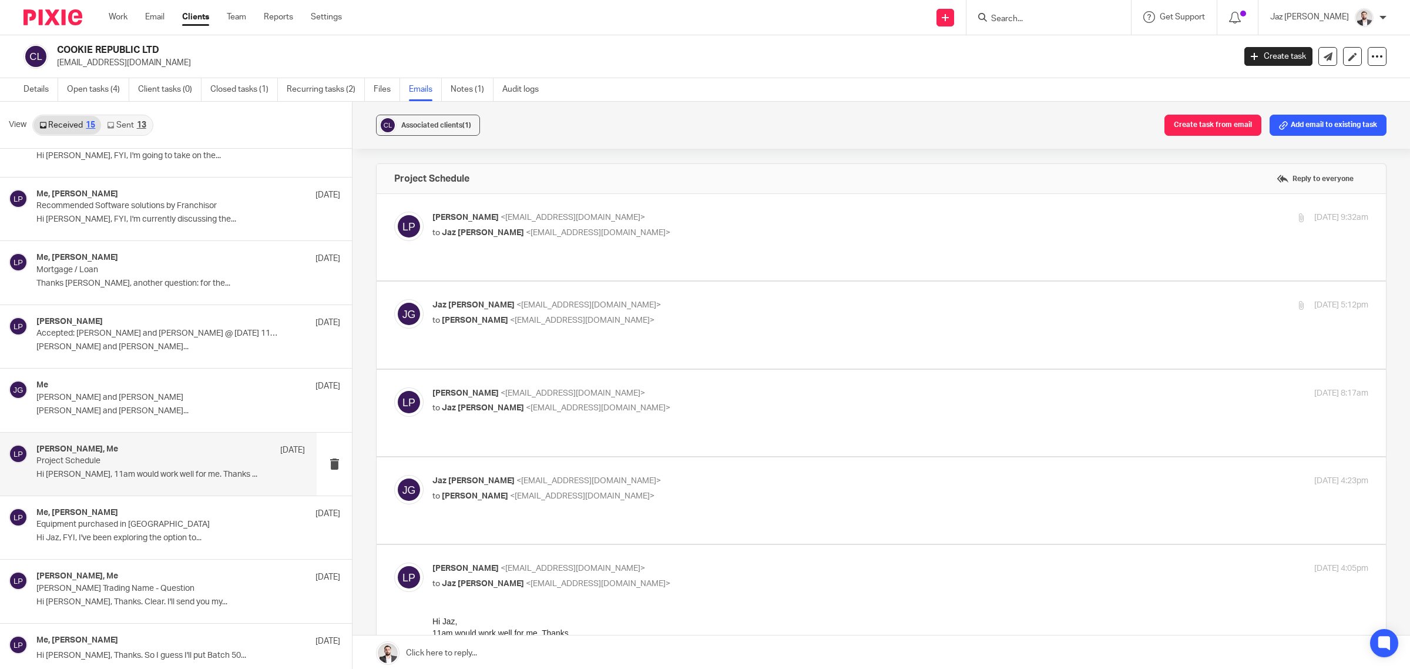
click at [738, 210] on label at bounding box center [881, 237] width 1009 height 86
click at [394, 211] on input "checkbox" at bounding box center [394, 211] width 1 height 1
checkbox input "true"
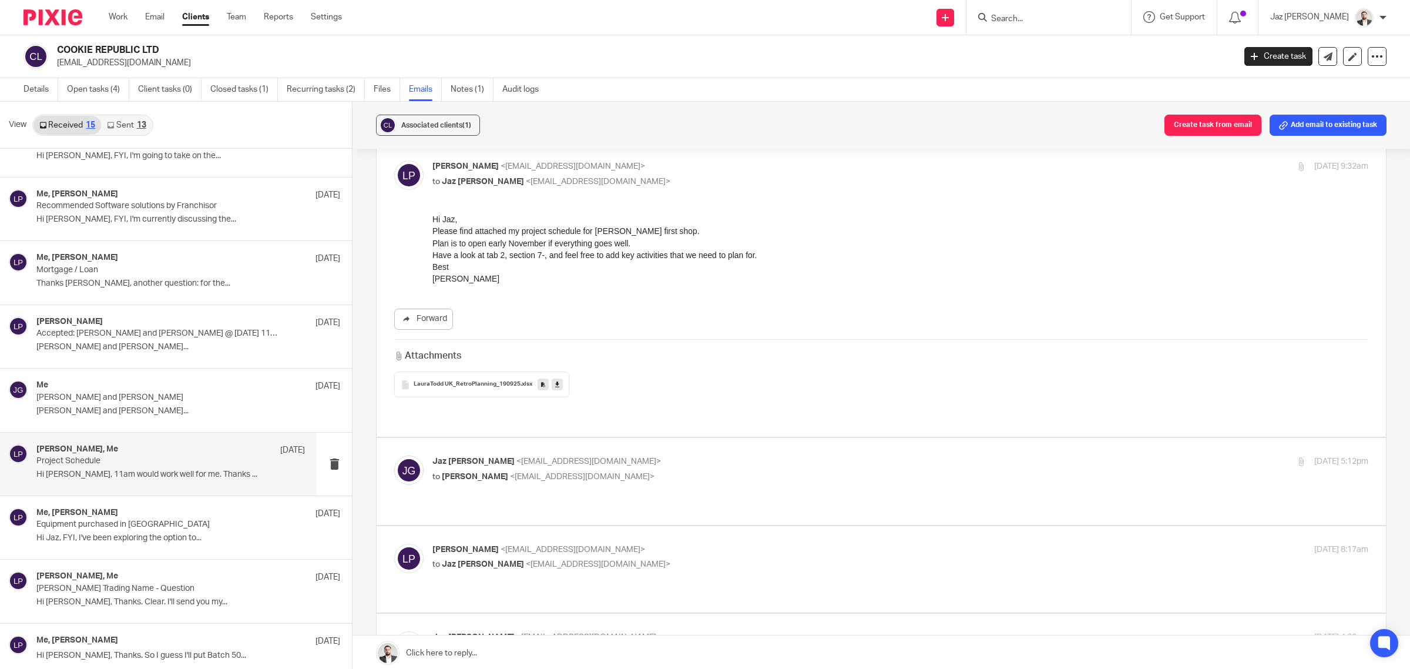
scroll to position [52, 0]
click at [694, 437] on label at bounding box center [881, 480] width 1009 height 86
click at [394, 454] on input "checkbox" at bounding box center [394, 454] width 1 height 1
checkbox input "true"
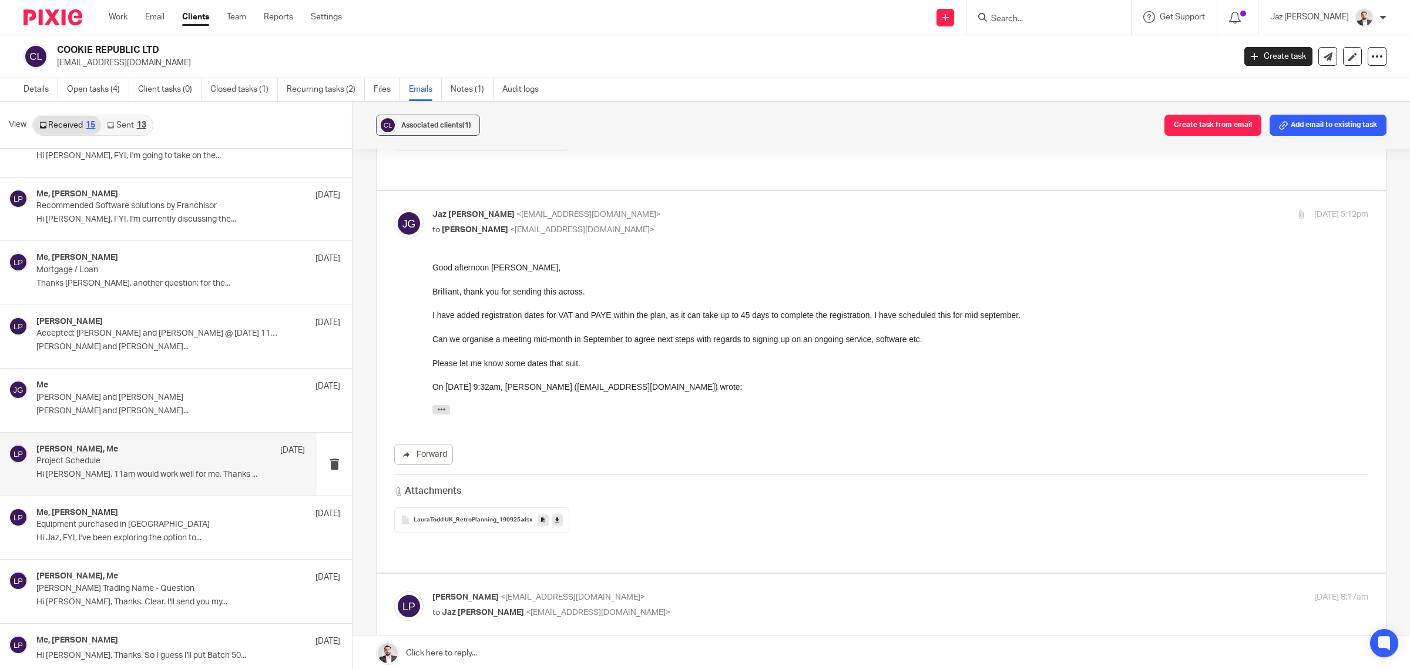
scroll to position [298, 0]
click at [555, 515] on icon at bounding box center [557, 519] width 4 height 9
click at [100, 89] on link "Open tasks (4)" at bounding box center [98, 89] width 62 height 23
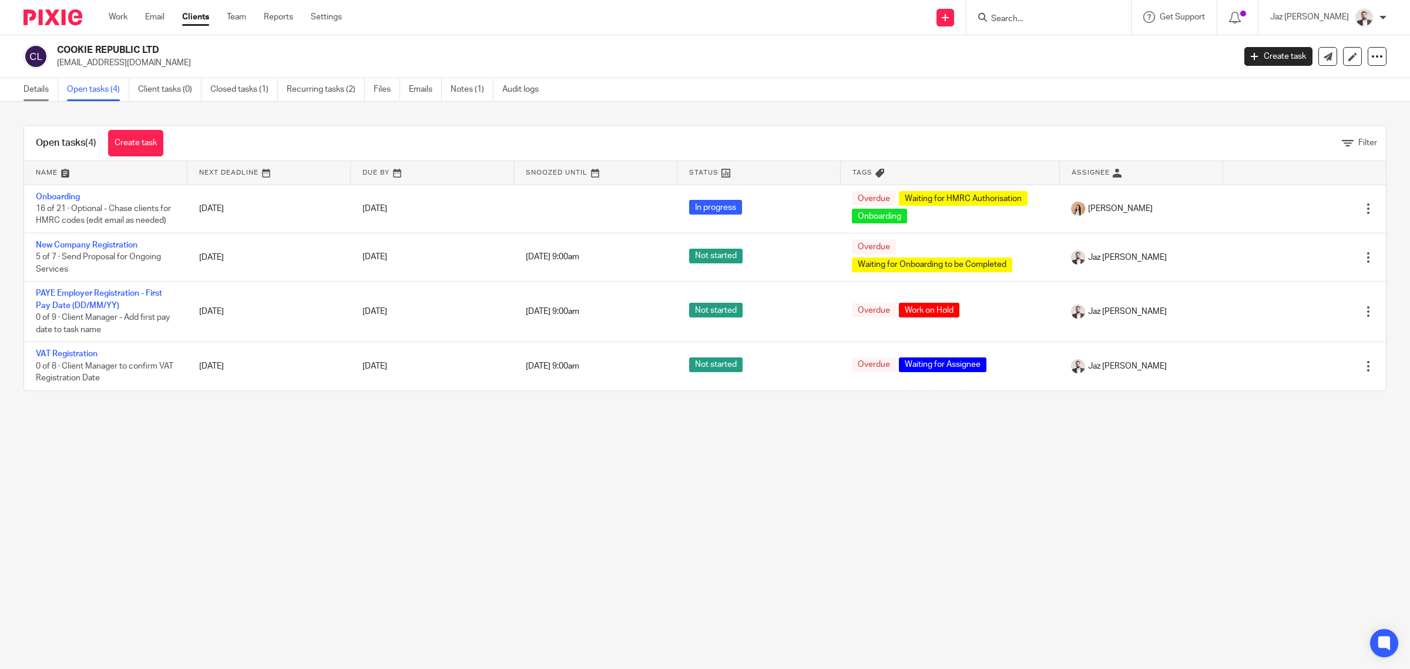
click at [27, 91] on link "Details" at bounding box center [40, 89] width 35 height 23
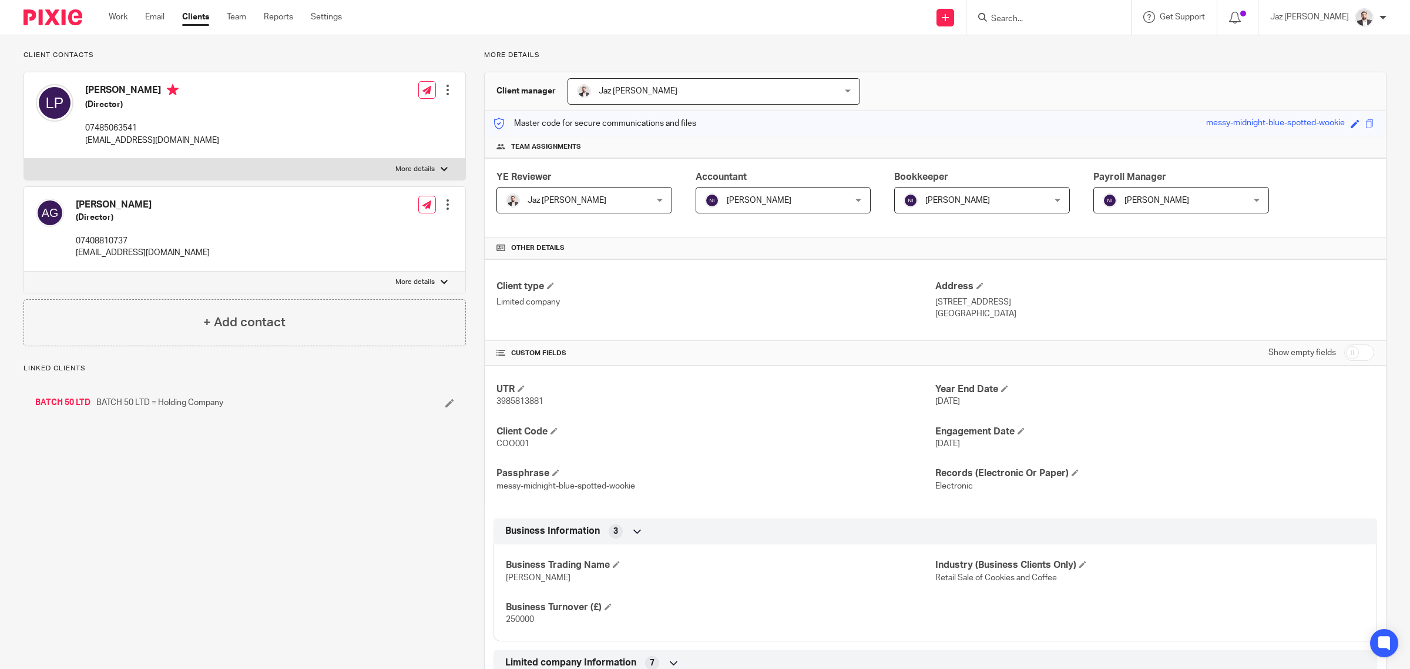
scroll to position [94, 0]
